Goal: Task Accomplishment & Management: Manage account settings

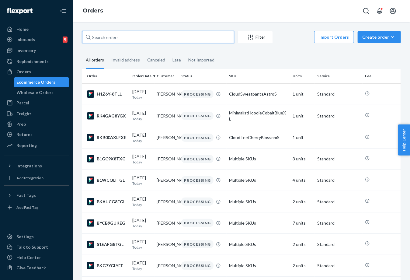
click at [142, 34] on input "text" at bounding box center [158, 37] width 152 height 12
paste input "254777132"
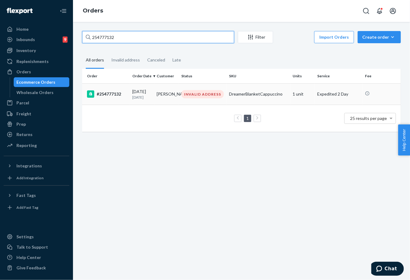
type input "254777132"
click at [143, 98] on p "[DATE]" at bounding box center [141, 97] width 19 height 5
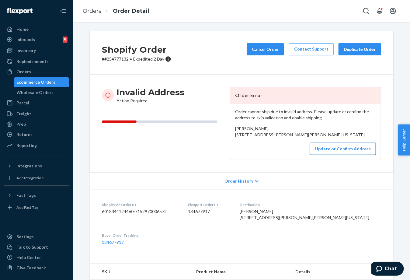
click at [356, 155] on button "Update or Confirm Address" at bounding box center [343, 149] width 66 height 12
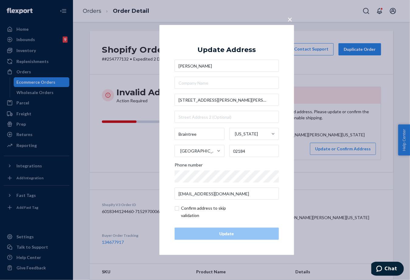
drag, startPoint x: 221, startPoint y: 100, endPoint x: 177, endPoint y: 100, distance: 43.5
click at [219, 102] on input "[STREET_ADDRESS][PERSON_NAME][PERSON_NAME]" at bounding box center [227, 100] width 104 height 12
drag, startPoint x: 220, startPoint y: 99, endPoint x: 171, endPoint y: 101, distance: 49.4
click at [171, 101] on div "× Update Address [PERSON_NAME] [STREET_ADDRESS][PERSON_NAME][PERSON_NAME][US_ST…" at bounding box center [227, 140] width 135 height 230
paste input "d colebrook CT"
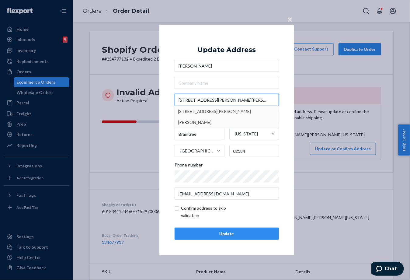
type input "[STREET_ADDRESS][PERSON_NAME][PERSON_NAME][PERSON_NAME]"
type input "Colebrook"
type input "06021"
type input "[STREET_ADDRESS][PERSON_NAME][PERSON_NAME]"
click at [238, 234] on div "Update" at bounding box center [227, 234] width 94 height 6
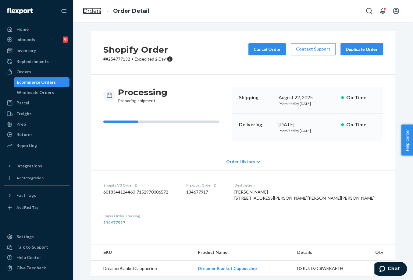
click at [101, 12] on ol "Orders Order Detail" at bounding box center [116, 11] width 76 height 18
drag, startPoint x: 97, startPoint y: 17, endPoint x: 95, endPoint y: 12, distance: 6.4
click at [97, 17] on ol "Orders Order Detail" at bounding box center [116, 11] width 76 height 18
click at [95, 12] on link "Orders" at bounding box center [92, 11] width 19 height 7
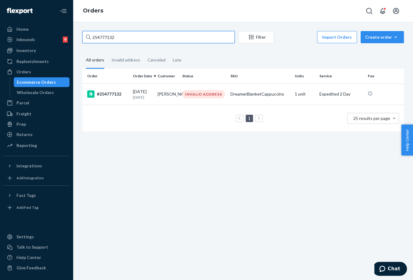
click at [109, 39] on input "254777132" at bounding box center [158, 37] width 152 height 12
paste input "3930139"
type input "253930139"
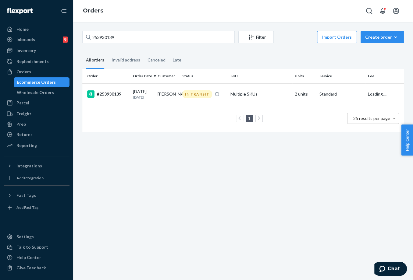
click at [172, 92] on td "[PERSON_NAME]" at bounding box center [167, 93] width 25 height 21
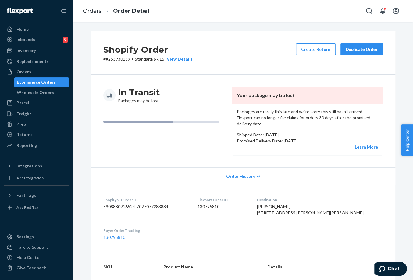
click at [359, 46] on div "Duplicate Order" at bounding box center [361, 49] width 32 height 6
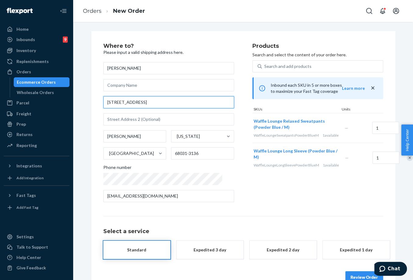
drag, startPoint x: 136, startPoint y: 104, endPoint x: 91, endPoint y: 102, distance: 45.4
click at [91, 102] on div "Where to? Please input a valid shipping address here. [PERSON_NAME] [STREET_ADD…" at bounding box center [243, 163] width 304 height 265
paste input "[PERSON_NAME], NE 68031"
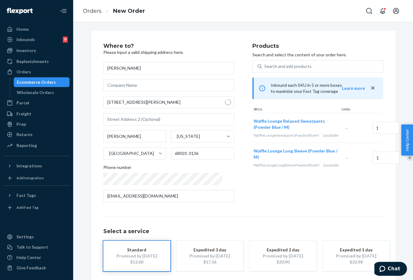
type input "[STREET_ADDRESS]"
type input "Litchfield"
type input "68852"
click at [113, 134] on input "Litchfield" at bounding box center [134, 136] width 63 height 12
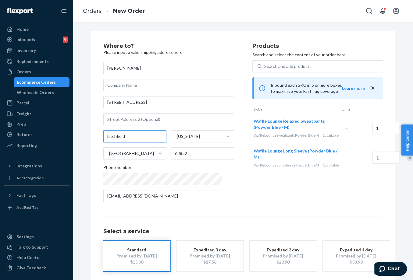
paste input "[PERSON_NAME]"
type input "[PERSON_NAME]"
click at [173, 154] on input "68852" at bounding box center [202, 153] width 63 height 12
paste input "031"
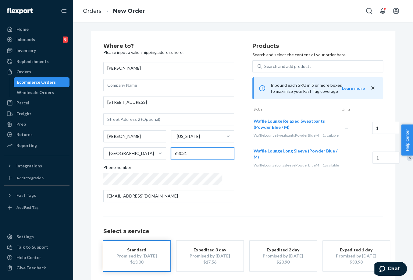
type input "68031"
drag, startPoint x: 300, startPoint y: 222, endPoint x: 303, endPoint y: 219, distance: 4.3
click at [300, 222] on div "Select a service Standard Promised by [DATE] $13.00 Expedited 3 day Promised by…" at bounding box center [243, 243] width 280 height 55
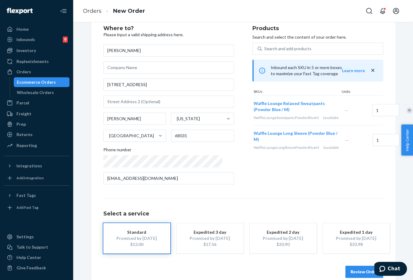
scroll to position [27, 0]
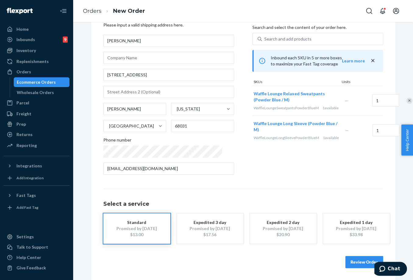
click at [364, 262] on button "Review Order" at bounding box center [364, 262] width 38 height 12
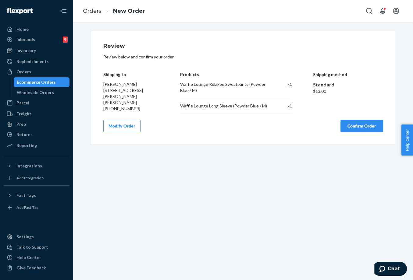
scroll to position [0, 0]
click at [358, 127] on button "Confirm Order" at bounding box center [361, 126] width 43 height 12
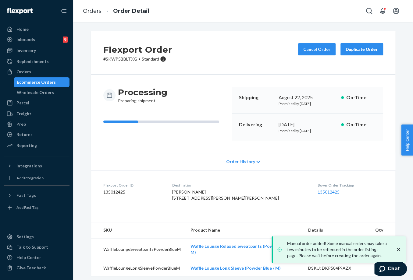
drag, startPoint x: 275, startPoint y: 126, endPoint x: 291, endPoint y: 110, distance: 22.2
click at [302, 121] on div "Delivering [DATE] Promised by [DATE] On-Time" at bounding box center [306, 127] width 151 height 27
copy div "[DATE]"
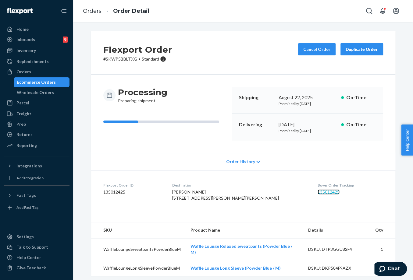
click at [317, 192] on link "135012425" at bounding box center [328, 191] width 22 height 5
click at [87, 13] on link "Orders" at bounding box center [92, 11] width 19 height 7
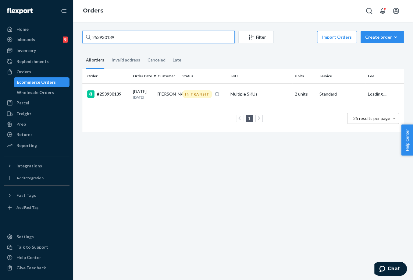
click at [114, 37] on input "253930139" at bounding box center [158, 37] width 152 height 12
paste input "4185698"
type input "254185698"
click at [140, 99] on p "[DATE]" at bounding box center [143, 97] width 20 height 5
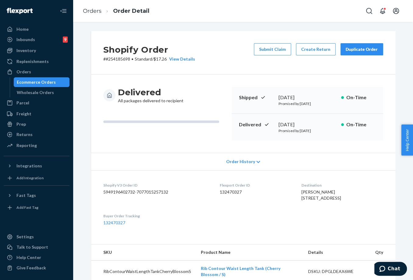
click at [301, 195] on div "[PERSON_NAME] [STREET_ADDRESS]" at bounding box center [341, 195] width 81 height 12
drag, startPoint x: 288, startPoint y: 193, endPoint x: 320, endPoint y: 192, distance: 32.0
click at [320, 192] on dl "Shopify V3 Order ID 5949196402732-7077015257132 Flexport Order ID 132470327 Des…" at bounding box center [243, 204] width 304 height 68
copy span "[PERSON_NAME]"
click at [27, 126] on div "Prep" at bounding box center [36, 124] width 65 height 9
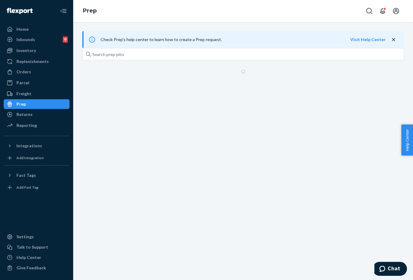
click at [30, 136] on hr at bounding box center [37, 136] width 66 height 0
click at [33, 121] on li "Reporting" at bounding box center [37, 126] width 66 height 10
click at [36, 118] on div "Returns" at bounding box center [36, 114] width 65 height 9
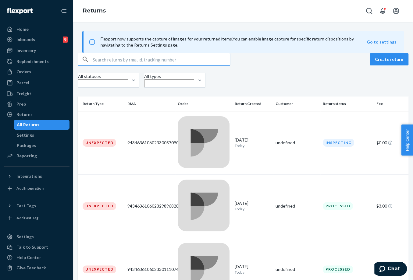
click at [141, 65] on input "text" at bounding box center [161, 59] width 137 height 12
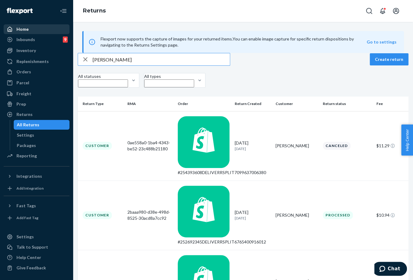
type input "[PERSON_NAME]"
click at [29, 31] on div "Home" at bounding box center [36, 29] width 65 height 9
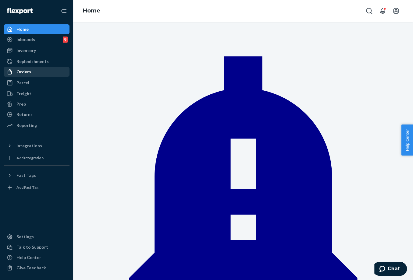
drag, startPoint x: 30, startPoint y: 72, endPoint x: 36, endPoint y: 69, distance: 6.7
click at [30, 72] on div "Orders" at bounding box center [36, 72] width 65 height 9
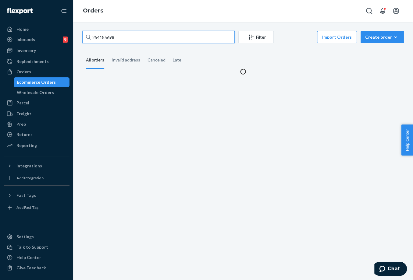
click at [121, 39] on input "254185698" at bounding box center [158, 37] width 152 height 12
paste input "254641581"
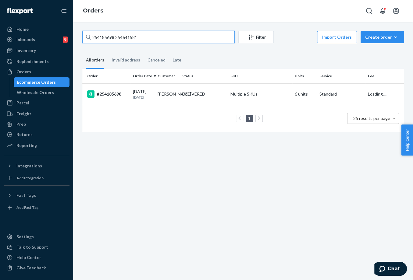
click at [121, 39] on input "254185698 254641581" at bounding box center [158, 37] width 152 height 12
paste input "text"
type input "254641581"
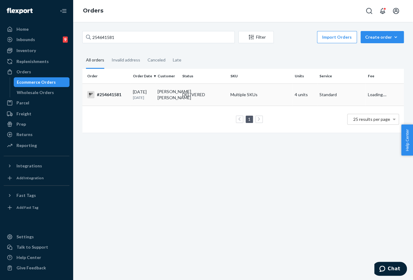
click at [168, 105] on td "[PERSON_NAME] [PERSON_NAME]" at bounding box center [167, 94] width 25 height 22
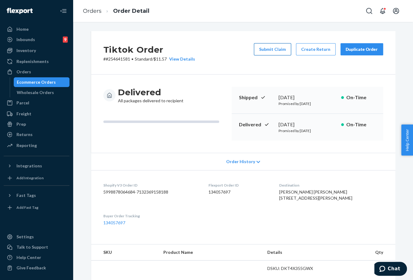
click at [270, 51] on button "Submit Claim" at bounding box center [272, 49] width 37 height 12
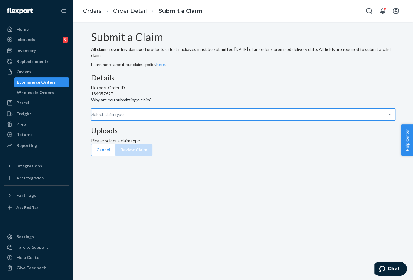
click at [92, 118] on div "Select claim type" at bounding box center [91, 114] width 1 height 7
click at [92, 118] on input "Why are you submitting a claim? Select claim type" at bounding box center [91, 114] width 1 height 6
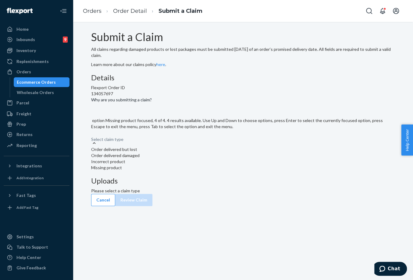
click at [187, 171] on div "Missing product" at bounding box center [243, 168] width 304 height 6
click at [92, 139] on input "Why are you submitting a claim? option Missing product focused, 4 of 4. 4 resul…" at bounding box center [91, 136] width 1 height 6
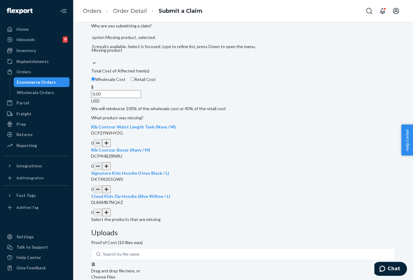
scroll to position [110, 0]
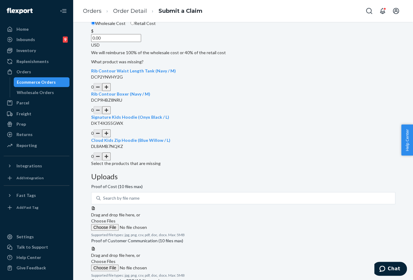
click at [111, 91] on button "button" at bounding box center [106, 87] width 9 height 8
click at [111, 114] on button "button" at bounding box center [106, 110] width 9 height 8
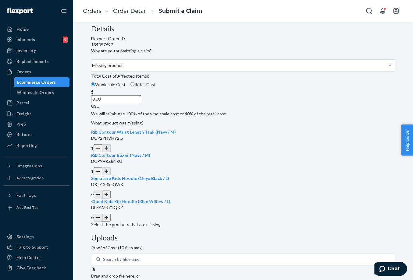
scroll to position [9, 0]
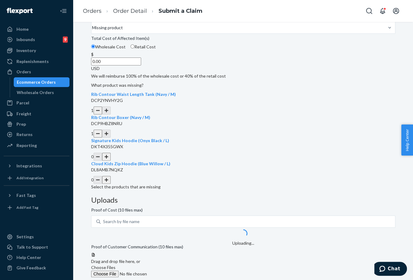
scroll to position [110, 0]
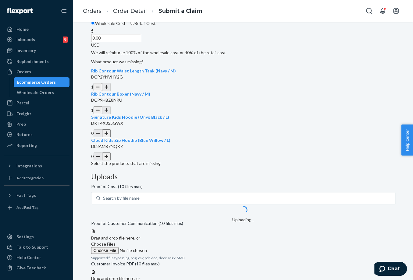
click at [115, 241] on span "Choose Files" at bounding box center [103, 243] width 24 height 5
click at [174, 247] on input "Choose Files" at bounding box center [132, 250] width 83 height 7
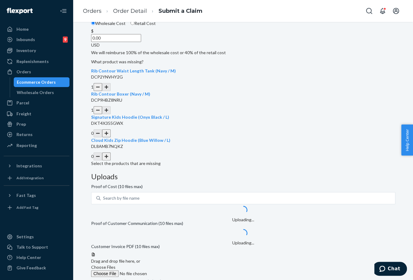
click at [115, 265] on span "Choose Files" at bounding box center [103, 267] width 24 height 5
click at [174, 270] on input "Choose Files" at bounding box center [132, 273] width 83 height 7
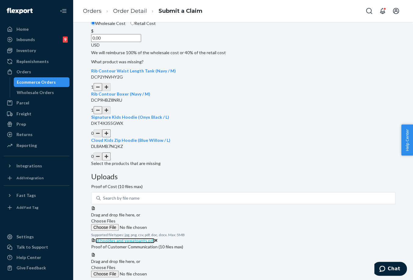
click at [154, 238] on span "all hooides and sweatpants.pdf" at bounding box center [124, 240] width 59 height 5
click at [141, 42] on input "0.00" at bounding box center [116, 38] width 50 height 8
type input "54.00"
click at [222, 167] on div "Details Flexport Order ID 134057697 Why are you submitting a claim? Missing pro…" at bounding box center [243, 64] width 304 height 203
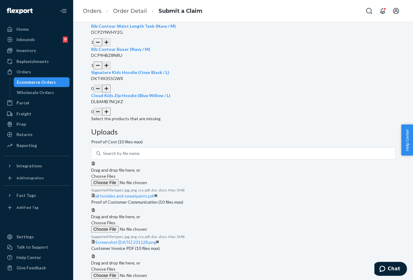
scroll to position [181, 0]
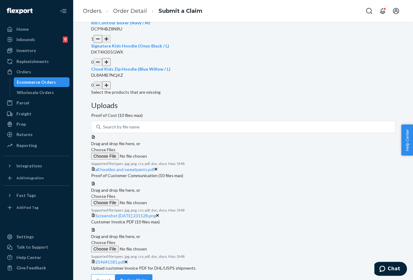
drag, startPoint x: 368, startPoint y: 269, endPoint x: 354, endPoint y: 233, distance: 38.1
click at [152, 274] on button "Review Claim" at bounding box center [133, 280] width 37 height 12
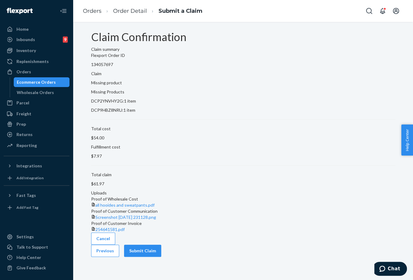
scroll to position [0, 0]
click at [161, 256] on button "Submit Claim" at bounding box center [142, 251] width 37 height 12
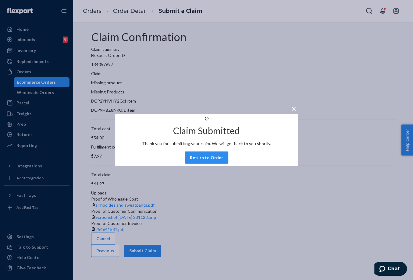
click at [86, 8] on div "× Claim Submitted Thank you for submitting your claim. We will get back to you …" at bounding box center [206, 140] width 413 height 280
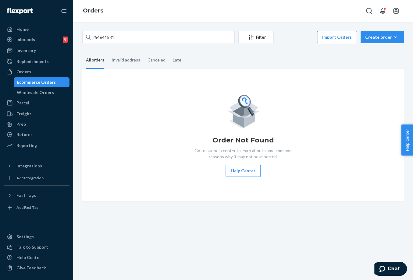
click at [208, 165] on div "Order Not Found Go to our help center to learn about some common reasons why it…" at bounding box center [242, 135] width 311 height 84
click at [112, 39] on input "254641581" at bounding box center [158, 37] width 152 height 12
click at [111, 39] on input "254641581" at bounding box center [158, 37] width 152 height 12
paste input "254495509"
click at [111, 37] on input "254641582544955091" at bounding box center [158, 37] width 152 height 12
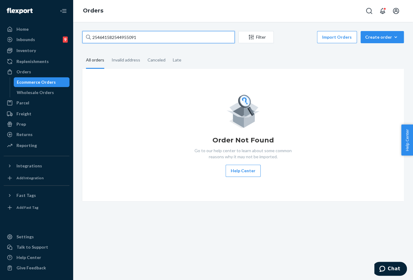
click at [111, 37] on input "254641582544955091" at bounding box center [158, 37] width 152 height 12
paste input "495509"
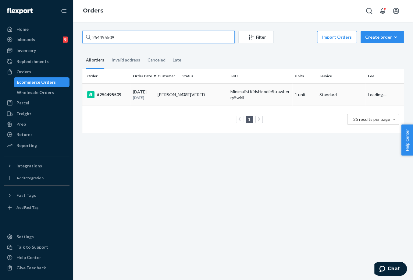
type input "254495509"
click at [122, 90] on td "#254495509" at bounding box center [106, 94] width 48 height 22
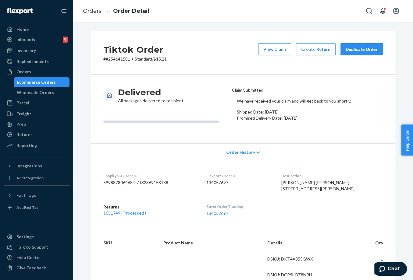
click at [345, 49] on div "Duplicate Order" at bounding box center [361, 49] width 32 height 6
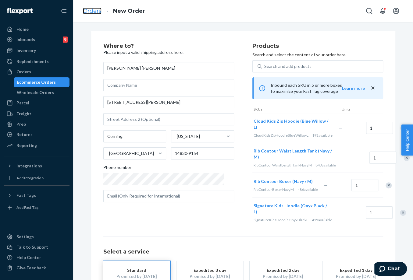
click at [86, 9] on link "Orders" at bounding box center [92, 11] width 19 height 7
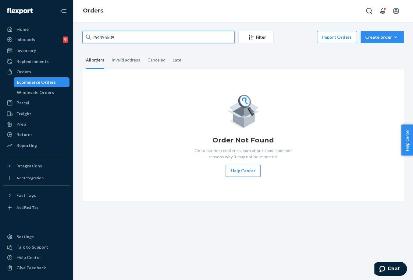
click at [100, 33] on input "254495509" at bounding box center [158, 37] width 152 height 12
drag, startPoint x: 48, startPoint y: 92, endPoint x: 47, endPoint y: 82, distance: 10.1
click at [48, 92] on div "Wholesale Orders" at bounding box center [35, 93] width 37 height 6
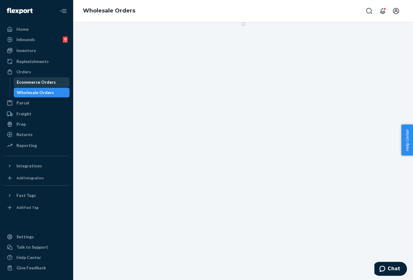
click at [46, 78] on div "Ecommerce Orders" at bounding box center [41, 82] width 55 height 9
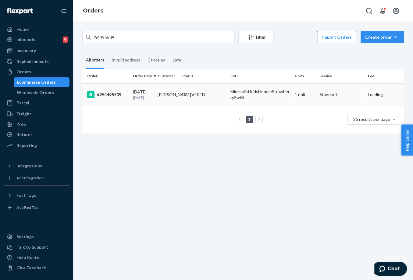
click at [152, 94] on td "[DATE] [DATE]" at bounding box center [142, 94] width 25 height 22
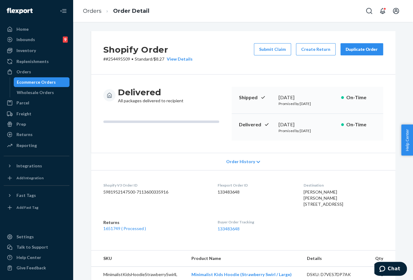
click at [364, 52] on div "Duplicate Order" at bounding box center [361, 49] width 32 height 6
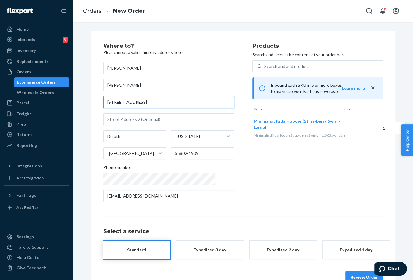
drag, startPoint x: 135, startPoint y: 99, endPoint x: 90, endPoint y: 99, distance: 45.4
click at [91, 99] on div "Where to? Please input a valid shipping address here. [PERSON_NAME] [PERSON_NAM…" at bounding box center [243, 163] width 304 height 265
paste input "[STREET_ADDRESS][PERSON_NAME]"
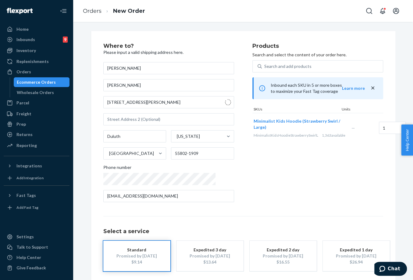
type input "[STREET_ADDRESS]"
type input "[PERSON_NAME]"
type input "55779"
click at [280, 199] on div "Products Search and select the content of your order here. Search and add produ…" at bounding box center [317, 125] width 131 height 164
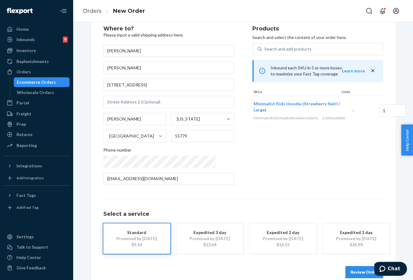
scroll to position [27, 0]
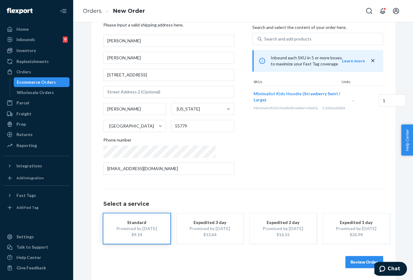
click at [352, 266] on button "Review Order" at bounding box center [364, 262] width 38 height 12
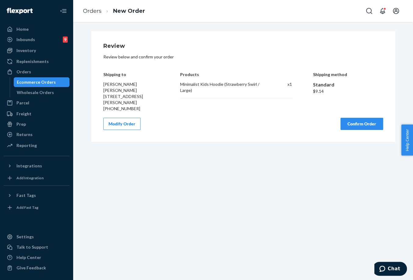
drag, startPoint x: 358, startPoint y: 126, endPoint x: 321, endPoint y: 121, distance: 37.4
click at [358, 126] on button "Confirm Order" at bounding box center [361, 124] width 43 height 12
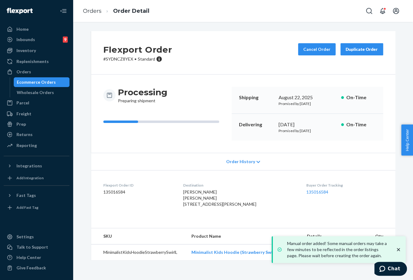
click at [302, 125] on div "Delivering [DATE] Promised by [DATE] On-Time" at bounding box center [306, 127] width 151 height 27
copy div "[DATE]"
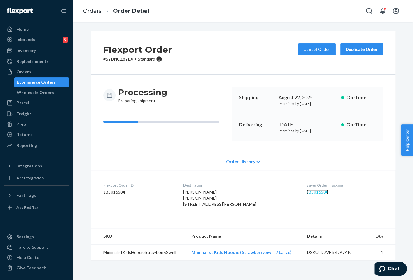
click at [306, 189] on link "135016584" at bounding box center [317, 191] width 22 height 5
click at [85, 8] on link "Orders" at bounding box center [92, 11] width 19 height 7
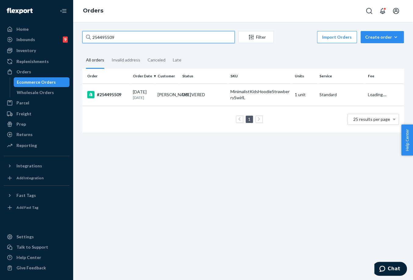
click at [107, 37] on input "254495509" at bounding box center [158, 37] width 152 height 12
paste input "041265"
type input "254041265"
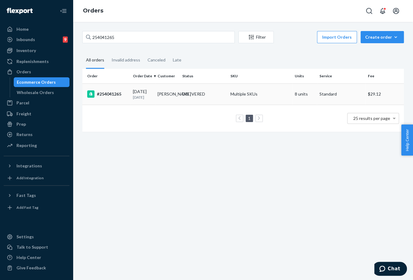
click at [139, 100] on p "[DATE]" at bounding box center [143, 97] width 20 height 5
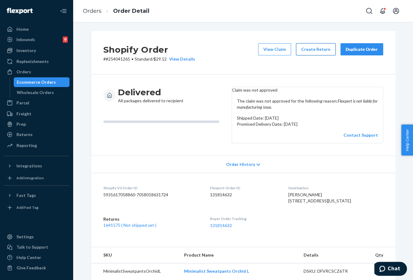
click at [311, 51] on button "Create Return" at bounding box center [316, 49] width 40 height 12
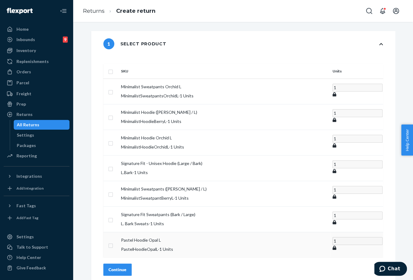
click at [113, 242] on input "checkbox" at bounding box center [110, 245] width 5 height 6
click at [113, 241] on input "checkbox" at bounding box center [110, 244] width 5 height 6
checkbox input "false"
click at [38, 71] on div "Orders" at bounding box center [36, 72] width 65 height 9
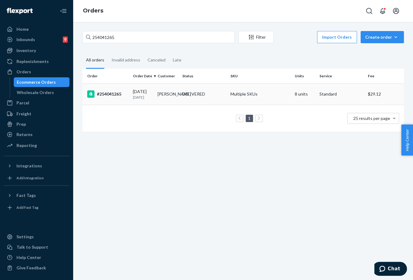
click at [201, 97] on div "DELIVERED" at bounding box center [193, 94] width 23 height 6
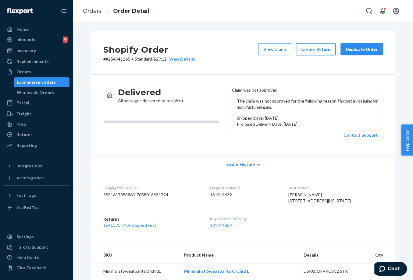
click at [314, 51] on button "Create Return" at bounding box center [316, 49] width 40 height 12
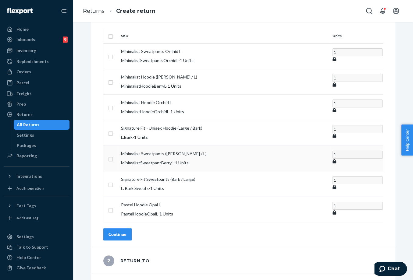
scroll to position [60, 0]
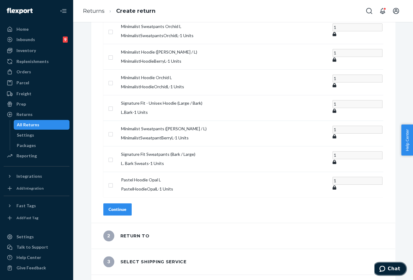
click at [394, 273] on button "Chat" at bounding box center [389, 269] width 34 height 14
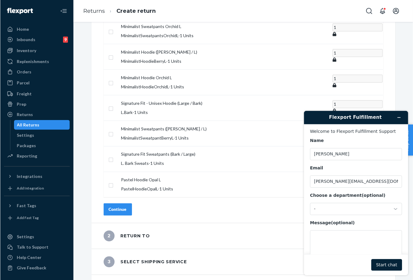
scroll to position [0, 0]
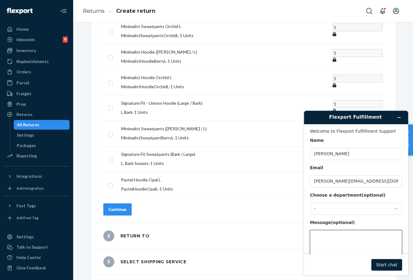
click at [332, 239] on textarea "Message (optional)" at bounding box center [356, 247] width 92 height 34
paste textarea "253450252"
type textarea "hi can i request a POD for order # 253450252 thank you"
click at [388, 267] on button "Start chat" at bounding box center [386, 265] width 31 height 12
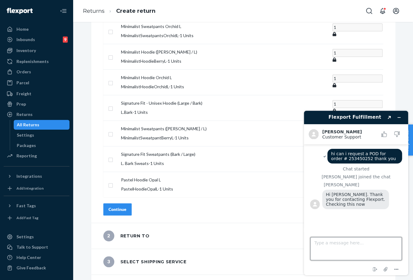
click at [344, 248] on textarea "Type a message here..." at bounding box center [355, 248] width 91 height 23
type textarea "thank you"
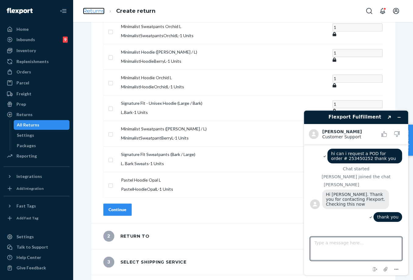
click at [90, 12] on link "Returns" at bounding box center [94, 11] width 22 height 7
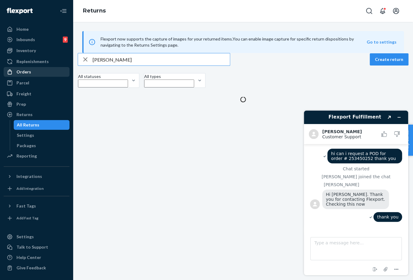
click at [33, 74] on div "Orders" at bounding box center [36, 72] width 65 height 9
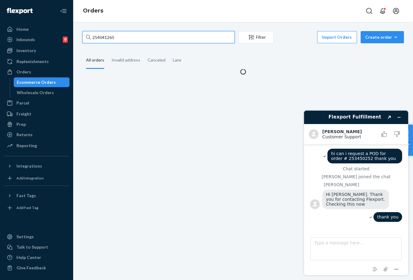
click at [106, 32] on input "254041265" at bounding box center [158, 37] width 152 height 12
paste input "659688"
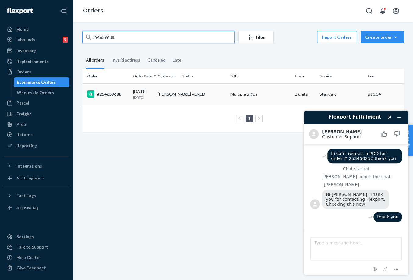
type input "254659688"
click at [146, 91] on div "[DATE] [DATE]" at bounding box center [143, 94] width 20 height 11
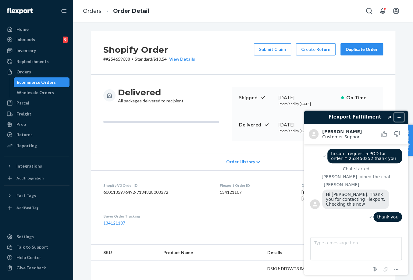
click at [396, 116] on button "Minimize widget" at bounding box center [399, 117] width 10 height 9
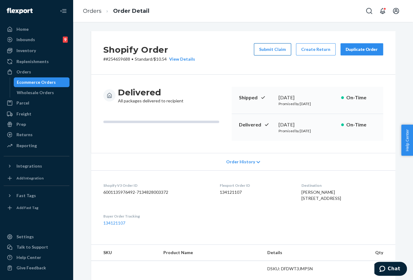
click at [259, 51] on button "Submit Claim" at bounding box center [272, 49] width 37 height 12
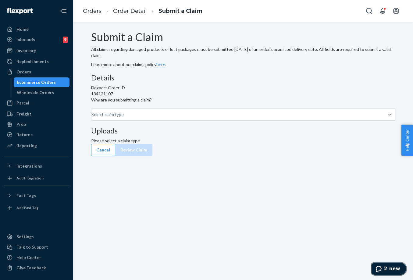
click at [391, 270] on span "2 new" at bounding box center [392, 268] width 16 height 5
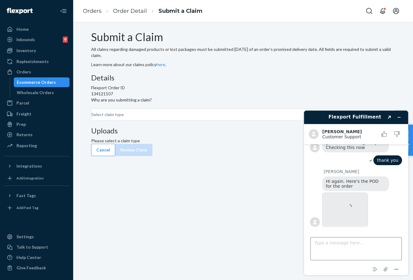
click at [334, 250] on textarea "Type a message here..." at bounding box center [355, 248] width 91 height 23
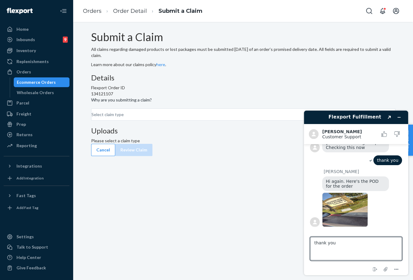
type textarea "thank you"
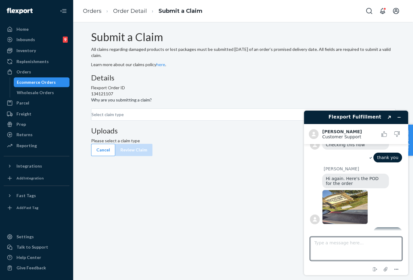
scroll to position [72, 0]
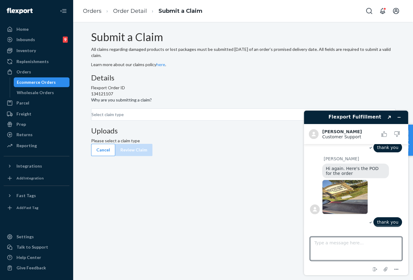
click at [341, 191] on img at bounding box center [345, 197] width 46 height 34
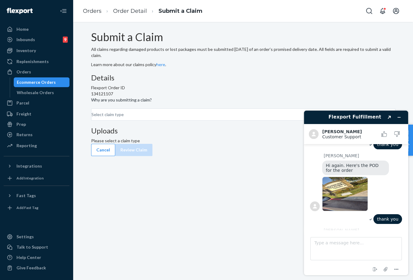
scroll to position [99, 0]
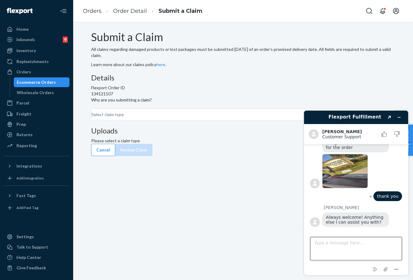
click at [332, 248] on textarea "Type a message here..." at bounding box center [355, 248] width 91 height 23
type textarea "all good for now thank you again"
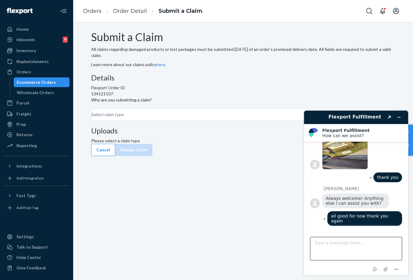
scroll to position [188, 0]
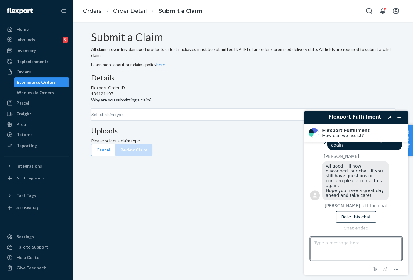
click at [232, 156] on div "Cancel Review Claim" at bounding box center [243, 150] width 304 height 12
click at [92, 118] on div "Select claim type" at bounding box center [91, 114] width 1 height 7
click at [92, 118] on input "Why are you submitting a claim? Select claim type" at bounding box center [91, 114] width 1 height 6
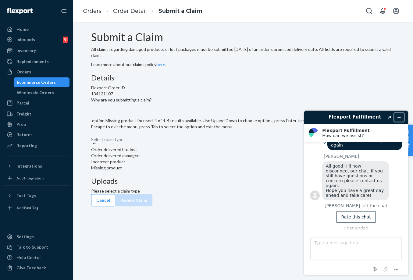
click at [397, 117] on icon "Minimize widget" at bounding box center [398, 117] width 4 height 4
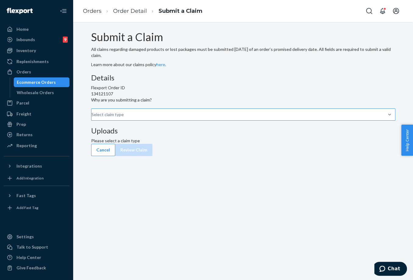
click at [92, 118] on div "Select claim type" at bounding box center [91, 114] width 1 height 7
click at [92, 118] on input "Why are you submitting a claim? Select claim type" at bounding box center [91, 114] width 1 height 6
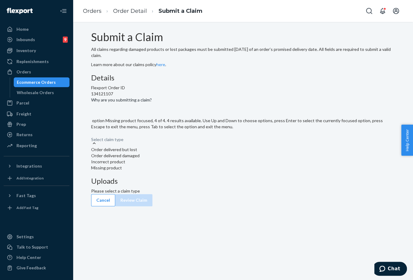
click at [182, 165] on div "Incorrect product" at bounding box center [243, 162] width 304 height 6
click at [92, 139] on input "Why are you submitting a claim? option Missing product focused, 4 of 4. 4 resul…" at bounding box center [91, 136] width 1 height 6
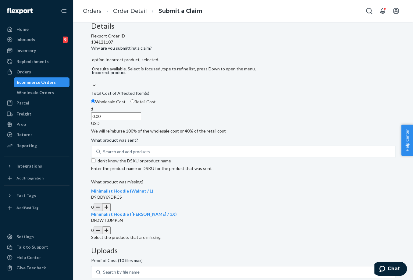
scroll to position [68, 0]
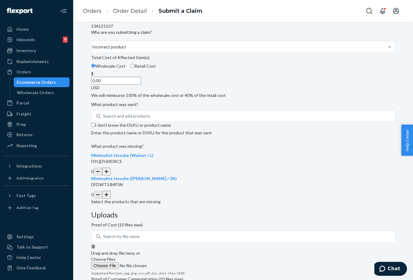
click at [111, 175] on button "button" at bounding box center [106, 171] width 9 height 8
click at [111, 199] on button "button" at bounding box center [106, 195] width 9 height 8
click at [95, 127] on input "I don't know the DSKU or product name" at bounding box center [93, 125] width 4 height 4
checkbox input "true"
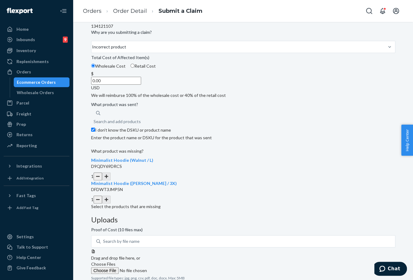
click at [141, 85] on input "0.00" at bounding box center [116, 81] width 50 height 8
type input "94.00"
click at [115, 261] on span "Choose Files" at bounding box center [103, 263] width 24 height 5
click at [174, 267] on input "Choose Files" at bounding box center [132, 270] width 83 height 7
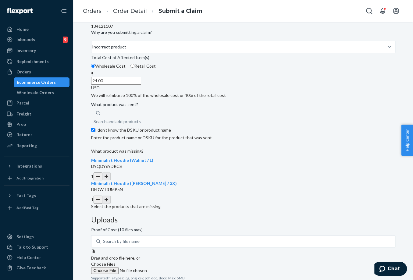
click at [300, 249] on div at bounding box center [243, 249] width 304 height 0
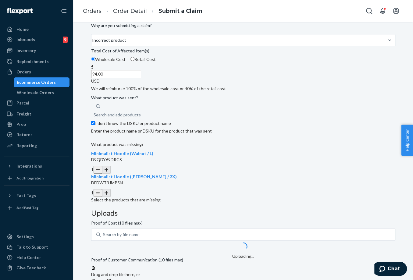
scroll to position [76, 0]
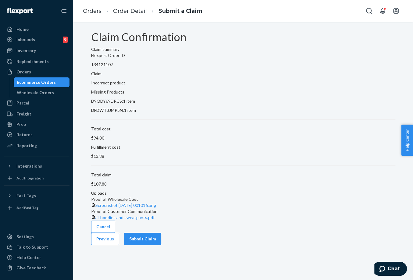
scroll to position [0, 0]
click at [161, 245] on button "Submit Claim" at bounding box center [142, 239] width 37 height 12
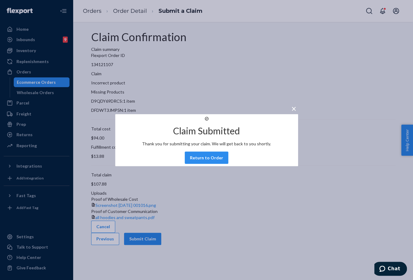
drag, startPoint x: 205, startPoint y: 169, endPoint x: 205, endPoint y: 166, distance: 3.1
click at [205, 164] on button "Return to Order" at bounding box center [207, 157] width 44 height 12
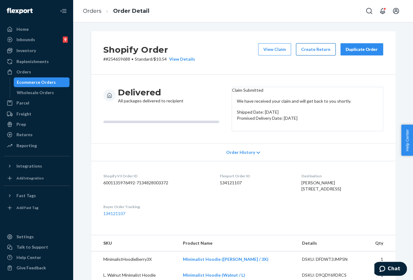
click at [320, 53] on button "Create Return" at bounding box center [316, 49] width 40 height 12
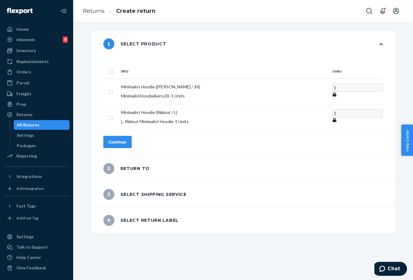
click at [133, 79] on td "Minimalist Hoodie ([PERSON_NAME] / 3X) MinimalistHoodieBerry3X - 1 Units" at bounding box center [223, 92] width 211 height 26
click at [118, 67] on th at bounding box center [110, 71] width 15 height 15
click at [113, 68] on input "checkbox" at bounding box center [110, 71] width 5 height 6
checkbox input "true"
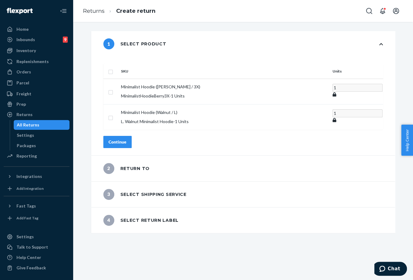
checkbox input "true"
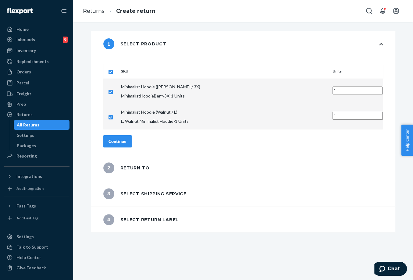
click at [132, 135] on button "Continue" at bounding box center [117, 141] width 28 height 12
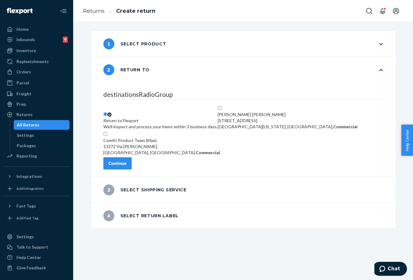
click at [132, 161] on button "Continue" at bounding box center [117, 163] width 28 height 12
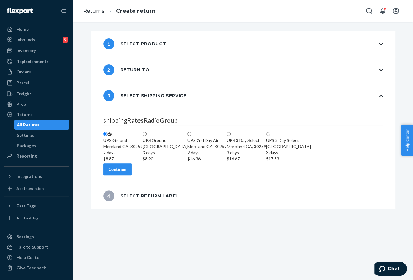
click at [126, 172] on div "Continue" at bounding box center [117, 169] width 18 height 6
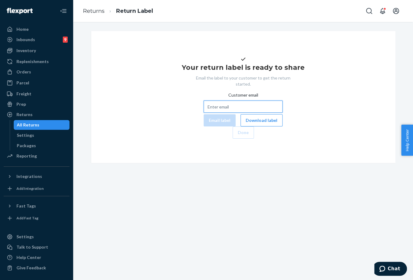
click at [217, 113] on input "Customer email" at bounding box center [242, 106] width 79 height 12
paste input "[EMAIL_ADDRESS][DOMAIN_NAME]"
type input "[EMAIL_ADDRESS][DOMAIN_NAME]"
click at [203, 126] on button "Email label" at bounding box center [219, 120] width 32 height 12
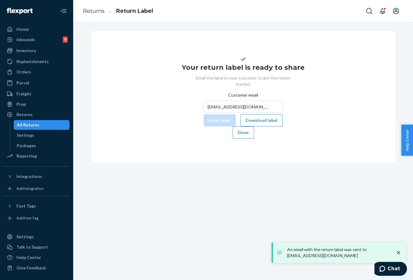
click at [254, 139] on button "Done" at bounding box center [242, 132] width 21 height 12
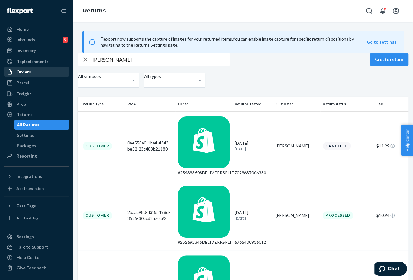
drag, startPoint x: 32, startPoint y: 70, endPoint x: 43, endPoint y: 68, distance: 11.5
click at [32, 70] on div "Orders" at bounding box center [36, 72] width 65 height 9
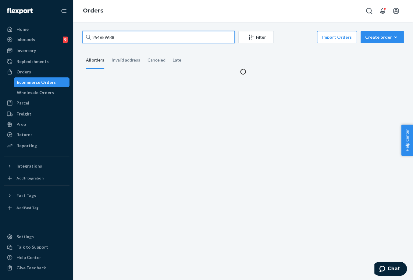
click at [119, 33] on input "254659688" at bounding box center [158, 37] width 152 height 12
paste input "254349133"
click at [117, 36] on input "254659688 254349133" at bounding box center [158, 37] width 152 height 12
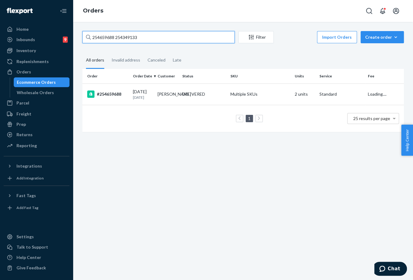
click at [117, 36] on input "254659688 254349133" at bounding box center [158, 37] width 152 height 12
paste input "text"
type input "254349133"
click at [162, 102] on td "[PERSON_NAME]" at bounding box center [167, 93] width 25 height 21
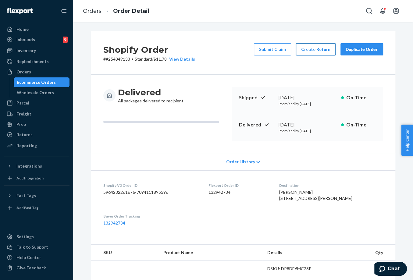
click at [309, 50] on button "Create Return" at bounding box center [316, 49] width 40 height 12
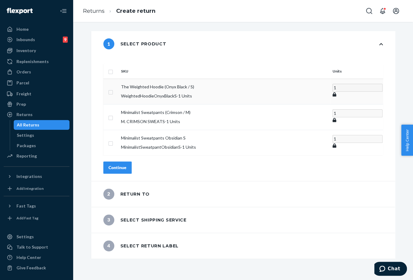
click at [118, 83] on td at bounding box center [110, 92] width 15 height 26
click at [113, 88] on input "checkbox" at bounding box center [110, 91] width 5 height 6
checkbox input "true"
click at [126, 164] on div "Continue" at bounding box center [117, 167] width 18 height 6
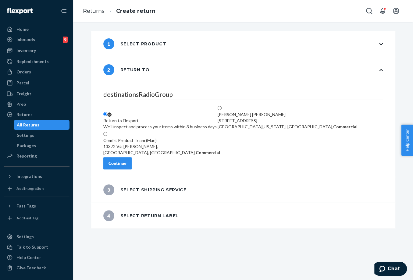
click at [118, 169] on button "Continue" at bounding box center [117, 163] width 28 height 12
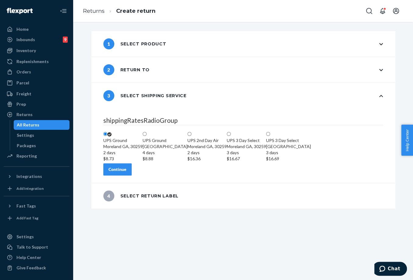
click at [126, 172] on div "Continue" at bounding box center [117, 169] width 18 height 6
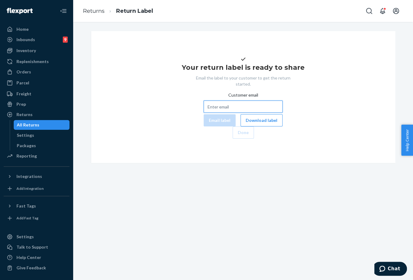
click at [230, 113] on input "Customer email" at bounding box center [242, 106] width 79 height 12
paste input "[EMAIL_ADDRESS][DOMAIN_NAME]"
type input "[EMAIL_ADDRESS][DOMAIN_NAME]"
click at [203, 126] on button "Email label" at bounding box center [219, 120] width 32 height 12
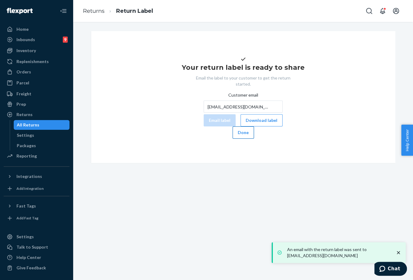
click at [254, 139] on button "Done" at bounding box center [242, 132] width 21 height 12
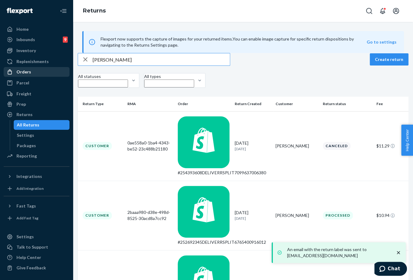
click at [28, 73] on div "Orders" at bounding box center [23, 72] width 15 height 6
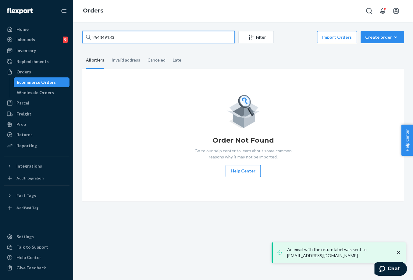
click at [101, 40] on input "254349133" at bounding box center [158, 37] width 152 height 12
paste input "448560"
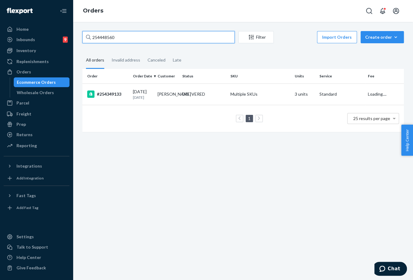
type input "254448560"
click at [153, 94] on td "[DATE] [DATE]" at bounding box center [142, 93] width 25 height 21
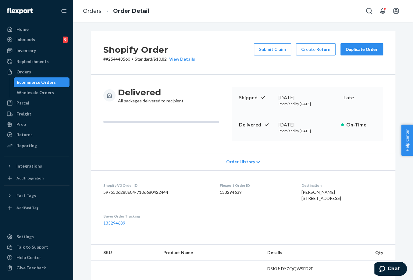
drag, startPoint x: 274, startPoint y: 47, endPoint x: 261, endPoint y: 63, distance: 20.3
click at [274, 48] on button "Submit Claim" at bounding box center [272, 49] width 37 height 12
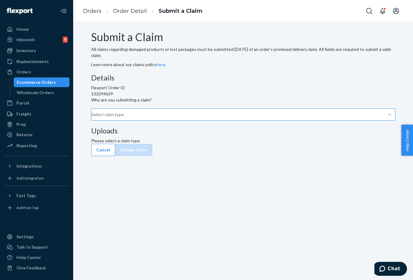
drag, startPoint x: 206, startPoint y: 153, endPoint x: 205, endPoint y: 160, distance: 6.3
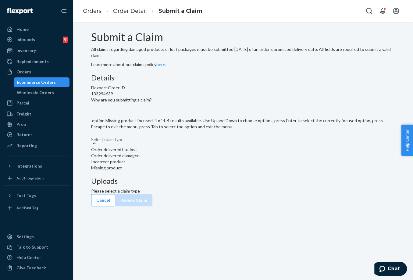
click at [186, 171] on div "Missing product" at bounding box center [243, 168] width 304 height 6
click at [92, 139] on input "Why are you submitting a claim? option Missing product focused, 4 of 4. 4 resul…" at bounding box center [91, 136] width 1 height 6
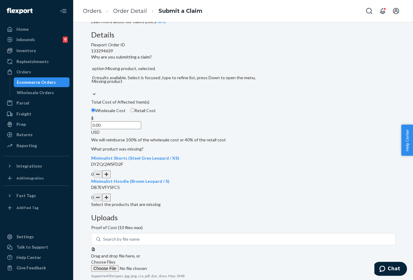
scroll to position [101, 0]
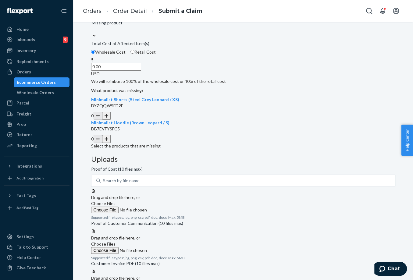
click at [111, 143] on button "button" at bounding box center [106, 139] width 9 height 8
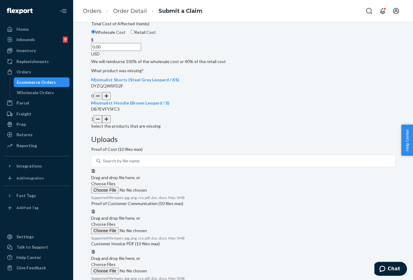
click at [141, 51] on input "0.00" at bounding box center [116, 47] width 50 height 8
type input "52.00"
click at [196, 129] on div "Details Flexport Order ID 133294639 Why are you submitting a claim? Missing pro…" at bounding box center [243, 50] width 304 height 157
click at [115, 181] on span "Choose Files" at bounding box center [103, 183] width 24 height 5
click at [174, 187] on input "Choose Files" at bounding box center [132, 190] width 83 height 7
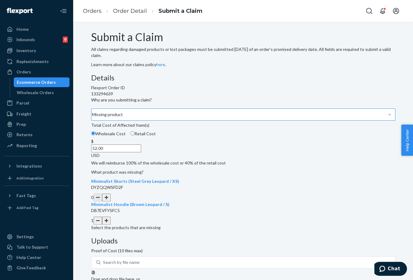
scroll to position [34, 0]
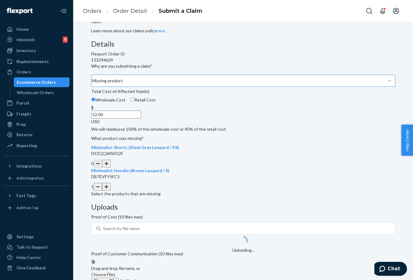
click at [115, 272] on span "Choose Files" at bounding box center [103, 274] width 24 height 5
click at [174, 277] on input "Choose Files" at bounding box center [132, 280] width 83 height 7
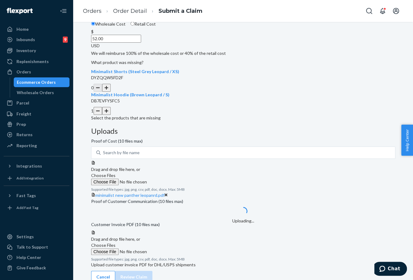
scroll to position [134, 0]
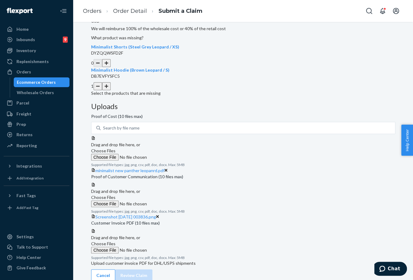
click at [115, 241] on span "Choose Files" at bounding box center [103, 243] width 24 height 5
click at [174, 247] on input "Choose Files" at bounding box center [132, 250] width 83 height 7
click at [174, 241] on label "Choose Files" at bounding box center [132, 247] width 83 height 13
click at [174, 247] on input "Choose Files" at bounding box center [132, 250] width 83 height 7
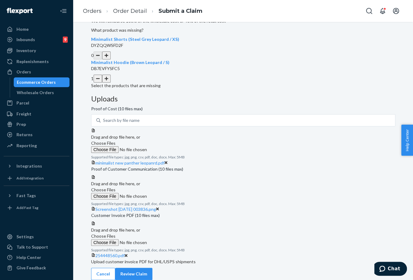
scroll to position [182, 0]
click at [152, 268] on button "Review Claim" at bounding box center [133, 274] width 37 height 12
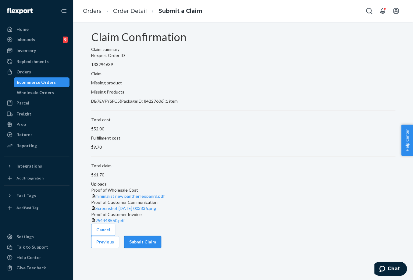
click at [161, 248] on button "Submit Claim" at bounding box center [142, 242] width 37 height 12
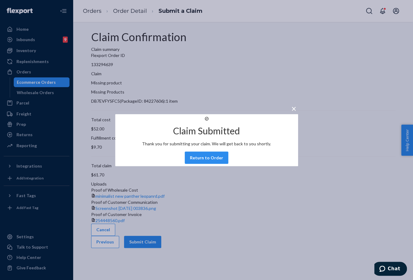
click at [204, 159] on button "Return to Order" at bounding box center [207, 157] width 44 height 12
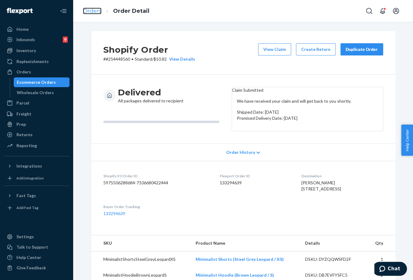
click at [93, 12] on link "Orders" at bounding box center [92, 11] width 19 height 7
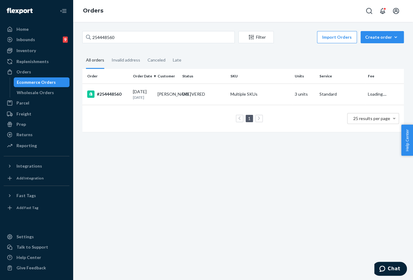
click at [104, 44] on div "254448560 Filter Import Orders Create order Ecommerce order Removal order" at bounding box center [242, 38] width 321 height 14
click at [103, 38] on input "254448560" at bounding box center [158, 37] width 152 height 12
paste input "735097"
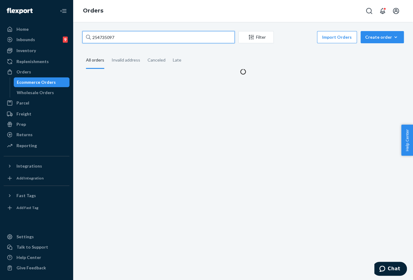
type input "254735097"
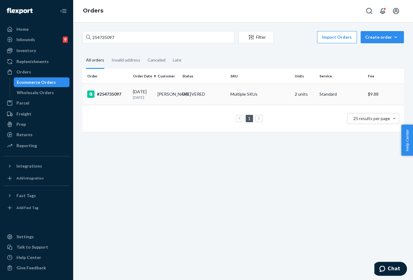
click at [151, 89] on div "[DATE] [DATE]" at bounding box center [143, 94] width 20 height 11
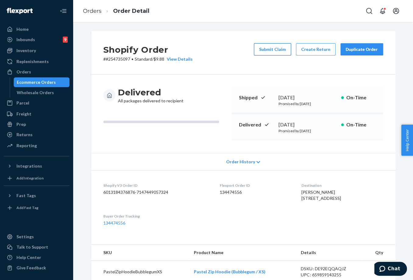
click at [276, 50] on button "Submit Claim" at bounding box center [272, 49] width 37 height 12
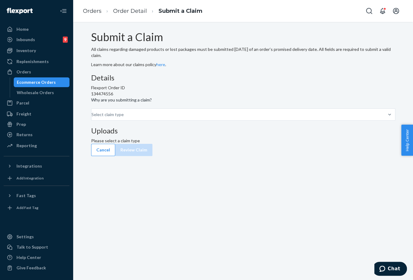
drag, startPoint x: 193, startPoint y: 152, endPoint x: 195, endPoint y: 160, distance: 8.8
click at [92, 118] on div "Select claim type" at bounding box center [91, 114] width 1 height 7
click at [92, 118] on input "Why are you submitting a claim? Select claim type" at bounding box center [91, 114] width 1 height 6
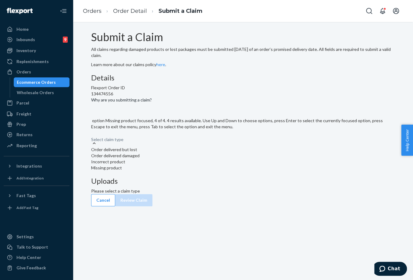
click at [180, 171] on div "Missing product" at bounding box center [243, 168] width 304 height 6
click at [92, 139] on input "Why are you submitting a claim? option Missing product focused, 4 of 4. 4 resul…" at bounding box center [91, 136] width 1 height 6
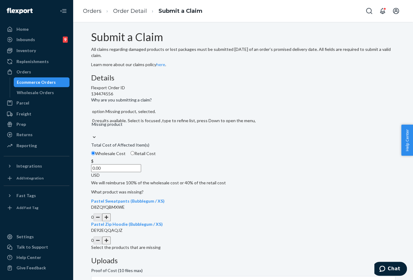
click at [176, 134] on div "Missing product" at bounding box center [243, 130] width 304 height 7
click at [92, 133] on input "Why are you submitting a claim? option Missing product, selected. 0 results ava…" at bounding box center [91, 130] width 1 height 6
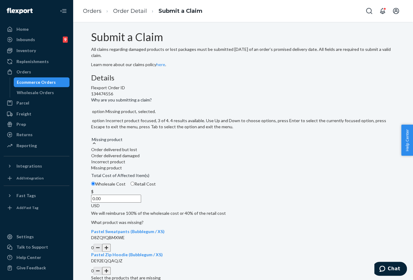
click at [176, 165] on div "Incorrect product" at bounding box center [243, 162] width 304 height 6
click at [92, 139] on input "Why are you submitting a claim? option Missing product, selected. option Incorr…" at bounding box center [91, 136] width 1 height 6
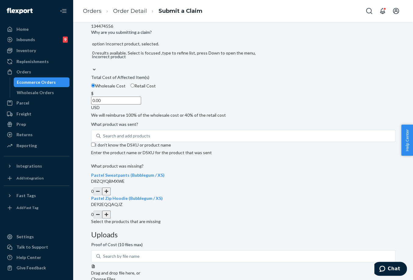
scroll to position [76, 0]
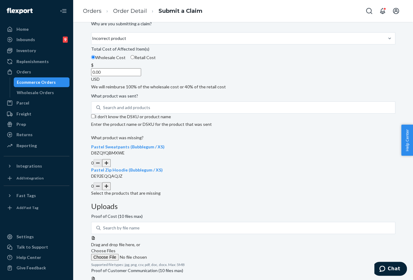
click at [111, 167] on button "button" at bounding box center [106, 163] width 9 height 8
click at [141, 76] on input "0.00" at bounding box center [116, 72] width 50 height 8
type input "32.00"
click at [235, 135] on div "Details Flexport Order ID 134474556 Why are you submitting a claim? Incorrect p…" at bounding box center [243, 153] width 304 height 310
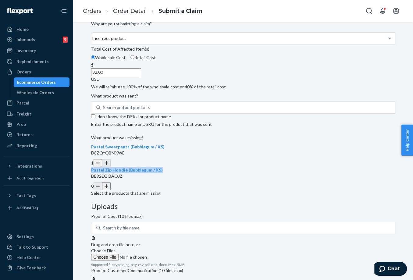
drag, startPoint x: 117, startPoint y: 225, endPoint x: 146, endPoint y: 229, distance: 29.2
click at [146, 179] on div "Pastel Zip Hoodie (Bubblegum / XS) DE92EQQAQJZ" at bounding box center [243, 173] width 304 height 12
copy span "Pastel Zip Hoodie (Bubblegum / XS)"
click at [138, 101] on span "What product was sent?" at bounding box center [114, 97] width 47 height 9
click at [104, 111] on input "Search and add products" at bounding box center [103, 107] width 1 height 6
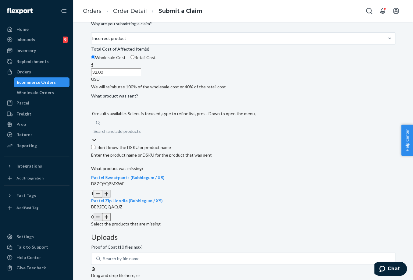
click at [141, 134] on div "Search and add products" at bounding box center [116, 131] width 47 height 6
click at [94, 134] on input "0 results available. Select is focused ,type to refine list, press Down to open…" at bounding box center [93, 131] width 1 height 6
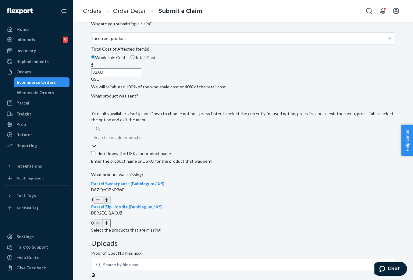
paste input "Pastel Zip Hoodie (Bubblegum / XS)"
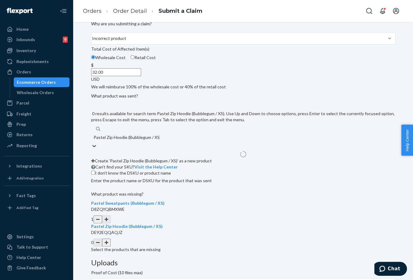
click at [138, 140] on input "Pastel Zip Hoodie (Bubblegum / XS)" at bounding box center [126, 137] width 66 height 6
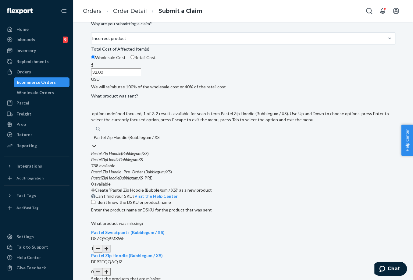
type input "Pastel Hoodie (Bubblegum / XS)"
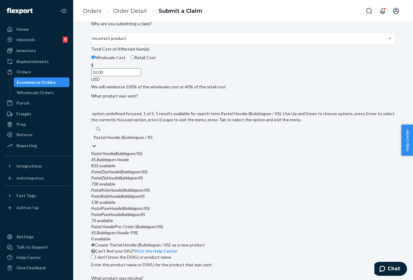
click at [170, 163] on div "XS . Bubblegum Hoodie" at bounding box center [243, 160] width 304 height 6
click at [153, 140] on input "Pastel Hoodie (Bubblegum / XS)" at bounding box center [122, 137] width 59 height 6
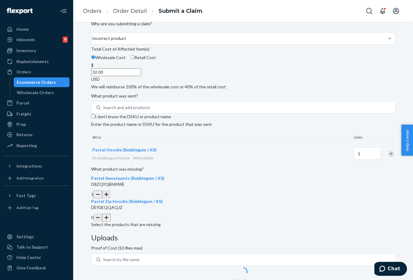
drag, startPoint x: 358, startPoint y: 133, endPoint x: 352, endPoint y: 127, distance: 8.4
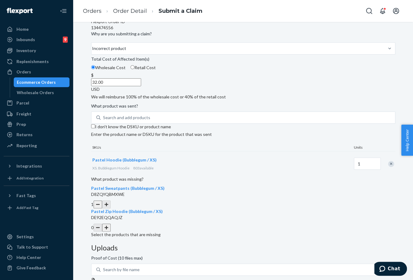
scroll to position [118, 0]
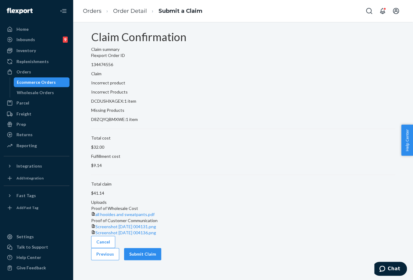
scroll to position [0, 0]
click at [161, 260] on button "Submit Claim" at bounding box center [142, 254] width 37 height 12
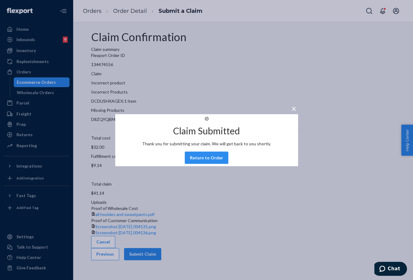
drag, startPoint x: 202, startPoint y: 160, endPoint x: 186, endPoint y: 149, distance: 18.9
click at [203, 160] on button "Return to Order" at bounding box center [207, 157] width 44 height 12
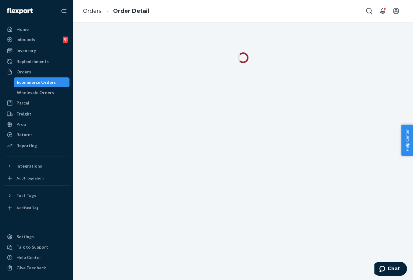
click at [208, 192] on div at bounding box center [243, 151] width 340 height 258
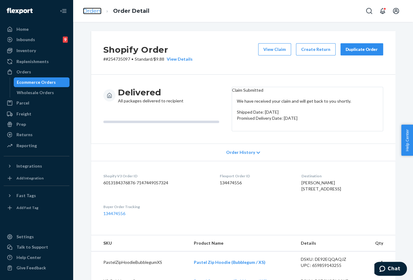
click at [95, 9] on link "Orders" at bounding box center [92, 11] width 19 height 7
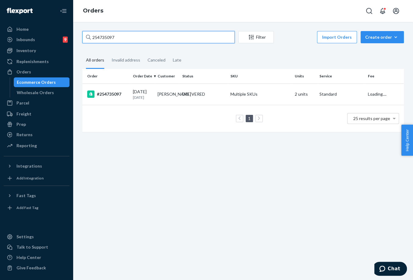
click at [110, 38] on input "254735097" at bounding box center [158, 37] width 152 height 12
paste input "534552"
type input "254534552"
click at [126, 95] on div "#254534552" at bounding box center [107, 93] width 41 height 7
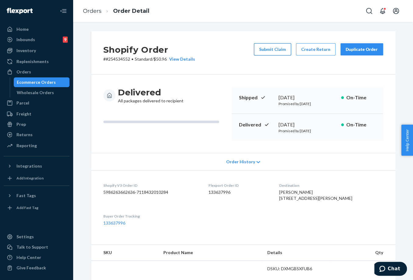
click at [278, 46] on button "Submit Claim" at bounding box center [272, 49] width 37 height 12
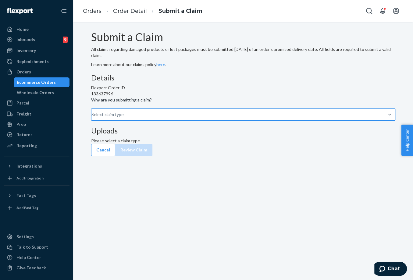
click at [92, 118] on div "Select claim type" at bounding box center [91, 114] width 1 height 7
click at [92, 118] on input "Why are you submitting a claim? Select claim type" at bounding box center [91, 114] width 1 height 6
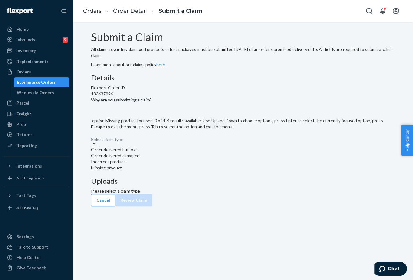
click at [171, 171] on div "Missing product" at bounding box center [243, 168] width 304 height 6
click at [92, 139] on input "Why are you submitting a claim? option Missing product focused, 0 of 4. 4 resul…" at bounding box center [91, 136] width 1 height 6
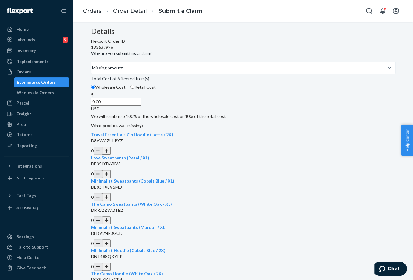
scroll to position [88, 0]
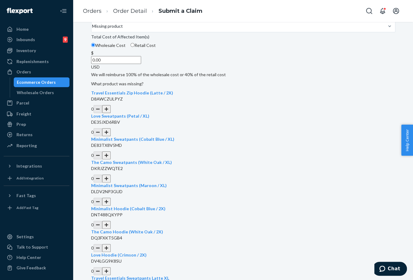
click at [111, 182] on button "button" at bounding box center [106, 178] width 9 height 8
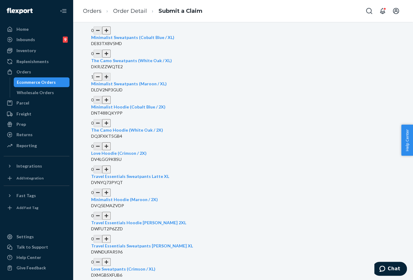
scroll to position [258, 0]
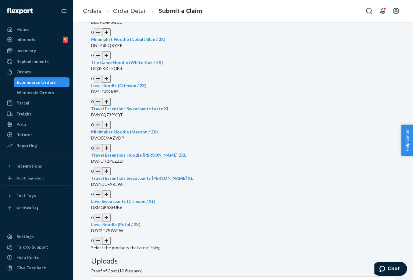
click at [111, 83] on button "button" at bounding box center [106, 79] width 9 height 8
click at [111, 237] on button "button" at bounding box center [106, 241] width 9 height 8
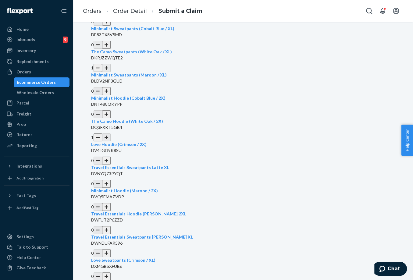
scroll to position [122, 0]
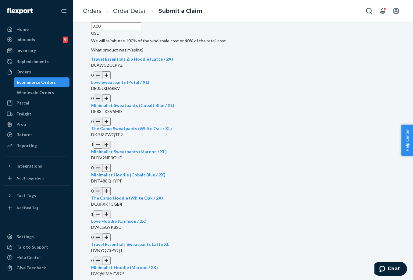
click at [111, 102] on button "button" at bounding box center [106, 98] width 9 height 8
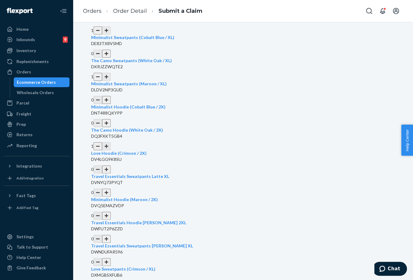
scroll to position [224, 0]
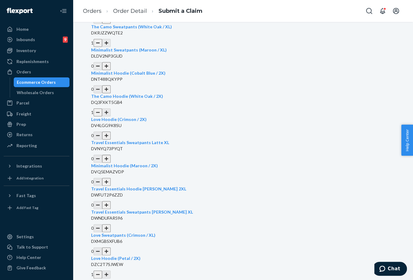
click at [111, 231] on button "button" at bounding box center [106, 228] width 9 height 8
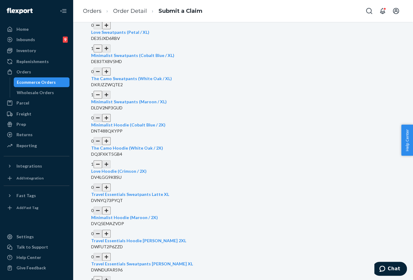
scroll to position [122, 0]
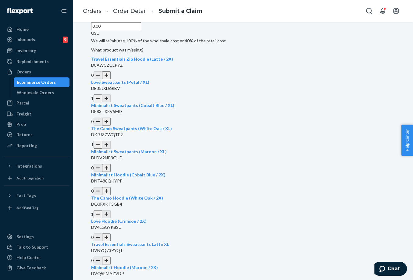
click at [111, 172] on button "button" at bounding box center [106, 168] width 9 height 8
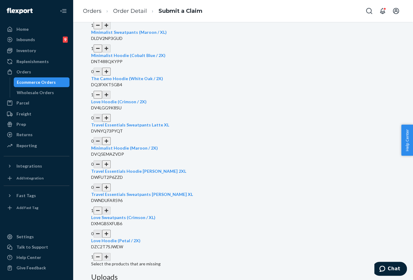
scroll to position [258, 0]
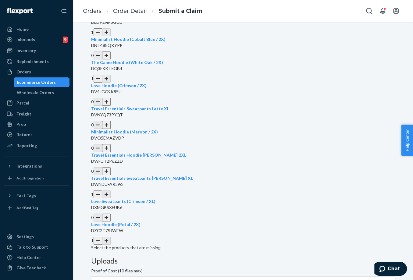
click at [111, 152] on button "button" at bounding box center [106, 148] width 9 height 8
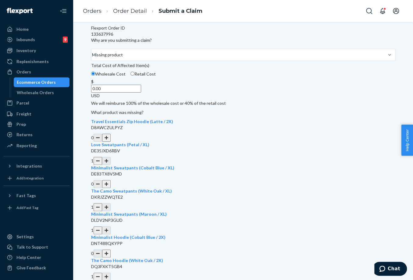
scroll to position [88, 0]
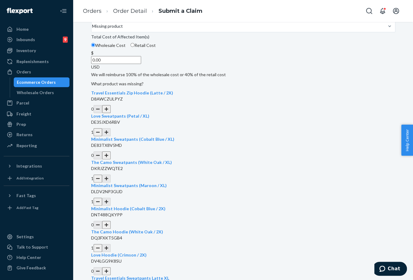
click at [141, 64] on input "0.00" at bounding box center [116, 60] width 50 height 8
type input "269.00"
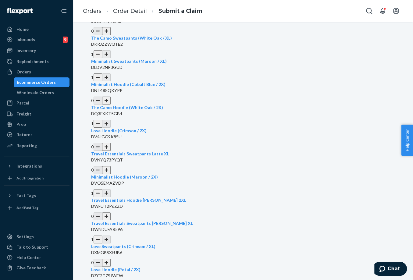
scroll to position [258, 0]
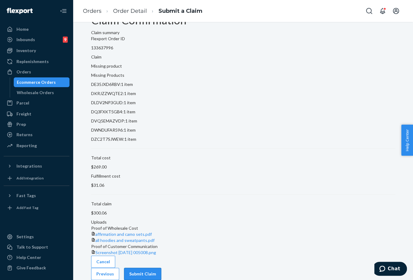
click at [161, 268] on button "Submit Claim" at bounding box center [142, 274] width 37 height 12
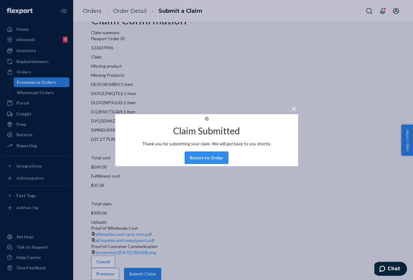
click at [202, 162] on button "Return to Order" at bounding box center [207, 157] width 44 height 12
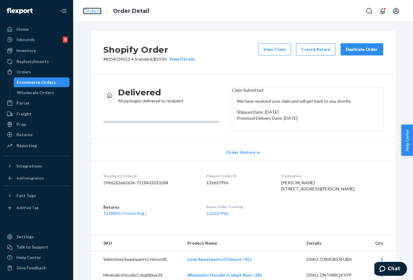
click at [89, 11] on link "Orders" at bounding box center [92, 11] width 19 height 7
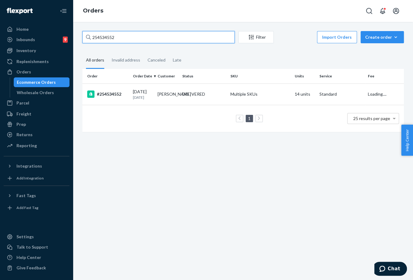
click at [102, 37] on input "254534552" at bounding box center [158, 37] width 152 height 12
paste input "311120"
type input "254311120"
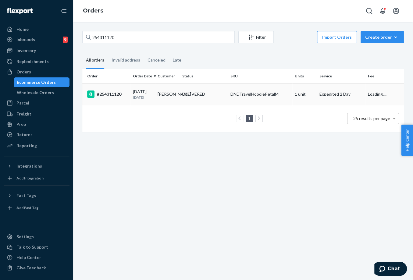
click at [128, 95] on td "#254311120" at bounding box center [106, 93] width 48 height 21
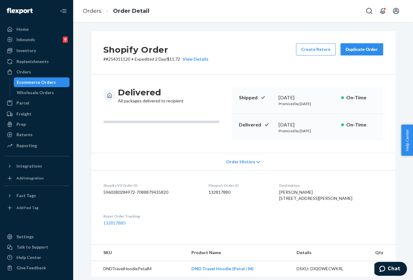
click at [348, 47] on div "Duplicate Order" at bounding box center [361, 49] width 32 height 6
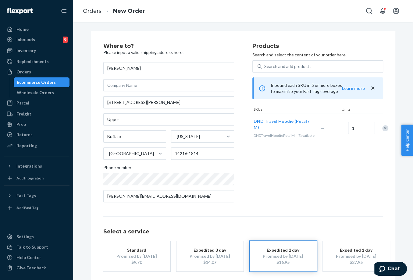
click at [140, 252] on div "Standard" at bounding box center [136, 250] width 49 height 6
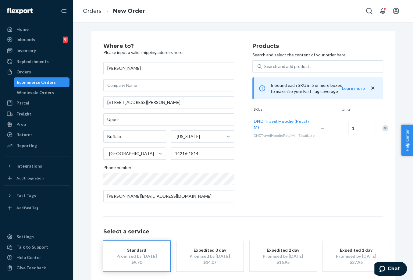
scroll to position [28, 0]
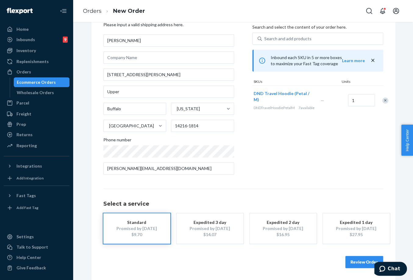
click at [357, 263] on button "Review Order" at bounding box center [364, 262] width 38 height 12
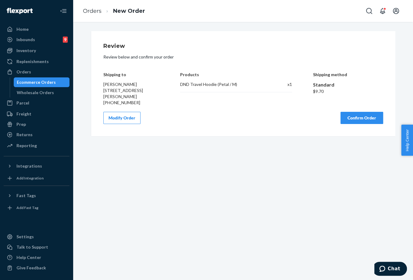
scroll to position [0, 0]
click at [347, 124] on button "Confirm Order" at bounding box center [361, 118] width 43 height 12
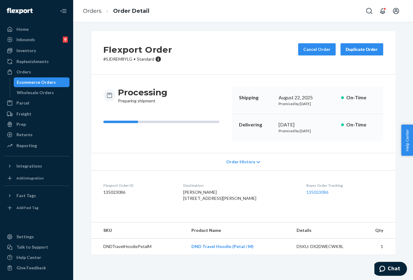
drag, startPoint x: 274, startPoint y: 124, endPoint x: 302, endPoint y: 123, distance: 28.3
click at [302, 123] on div "Delivering [DATE] Promised by [DATE] On-Time" at bounding box center [306, 127] width 151 height 27
copy div "[DATE]"
drag, startPoint x: 292, startPoint y: 185, endPoint x: 314, endPoint y: 194, distance: 23.6
click at [314, 194] on dl "Flexport Order ID 135023086 Destination [PERSON_NAME] [STREET_ADDRESS][PERSON_N…" at bounding box center [243, 193] width 304 height 46
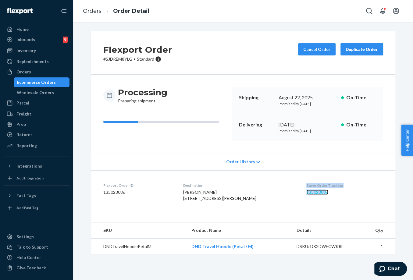
drag, startPoint x: 314, startPoint y: 194, endPoint x: 305, endPoint y: 191, distance: 9.1
click at [306, 191] on link "135023086" at bounding box center [317, 191] width 22 height 5
click at [87, 13] on link "Orders" at bounding box center [92, 11] width 19 height 7
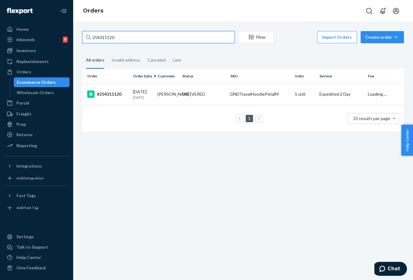
click at [112, 36] on input "254311120" at bounding box center [158, 37] width 152 height 12
click at [112, 39] on input "254311120" at bounding box center [158, 37] width 152 height 12
paste input "260566"
type input "254260566"
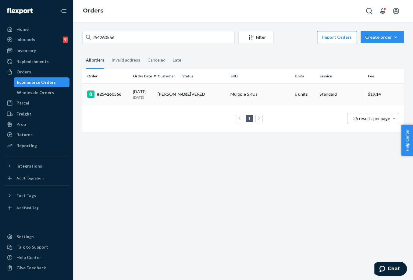
click at [105, 94] on div "#254260566" at bounding box center [107, 93] width 41 height 7
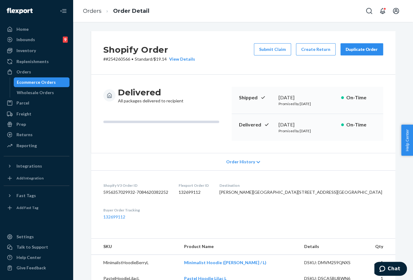
click at [349, 49] on div "Duplicate Order" at bounding box center [361, 49] width 32 height 6
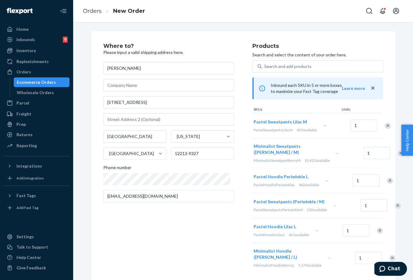
click at [384, 127] on div "Remove Item" at bounding box center [387, 126] width 6 height 6
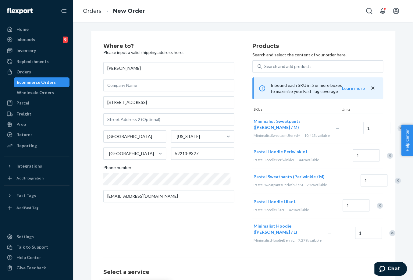
click at [397, 130] on div "Remove Item" at bounding box center [400, 128] width 6 height 6
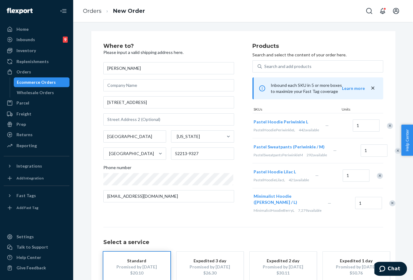
click at [394, 154] on div "Remove Item" at bounding box center [397, 151] width 6 height 6
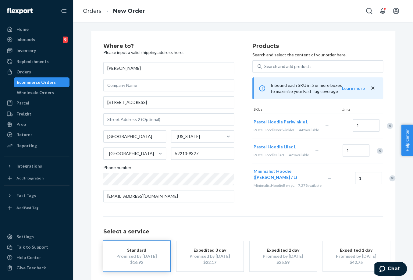
click at [375, 159] on div at bounding box center [375, 150] width 15 height 16
click at [376, 154] on div "Remove Item" at bounding box center [379, 151] width 6 height 6
click at [389, 156] on div "Remove Item" at bounding box center [392, 153] width 6 height 6
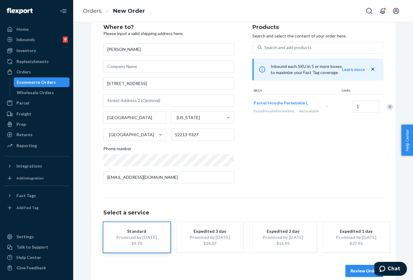
scroll to position [28, 0]
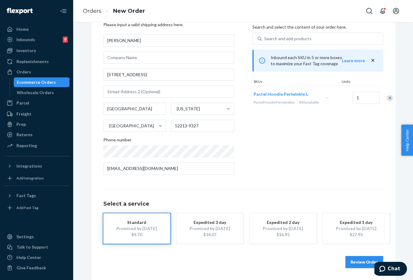
click at [355, 259] on button "Review Order" at bounding box center [364, 262] width 38 height 12
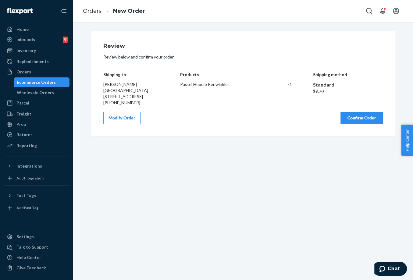
scroll to position [0, 0]
click at [355, 119] on button "Confirm Order" at bounding box center [361, 118] width 43 height 12
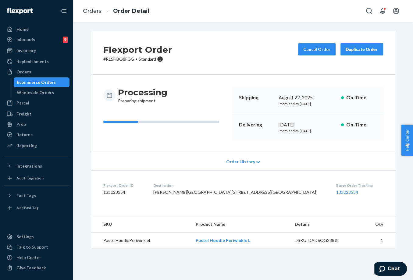
drag, startPoint x: 270, startPoint y: 123, endPoint x: 307, endPoint y: 169, distance: 59.1
click at [302, 121] on div "Delivering [DATE] Promised by [DATE] On-Time" at bounding box center [306, 127] width 151 height 27
copy div "[DATE]"
click at [336, 187] on dt "Buyer Order Tracking" at bounding box center [359, 185] width 47 height 5
click at [336, 192] on link "135023554" at bounding box center [347, 191] width 22 height 5
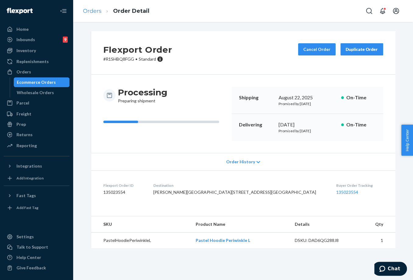
drag, startPoint x: 108, startPoint y: 13, endPoint x: 92, endPoint y: 11, distance: 16.2
click at [108, 13] on li "Order Detail" at bounding box center [125, 11] width 48 height 8
click at [92, 11] on link "Orders" at bounding box center [92, 11] width 19 height 7
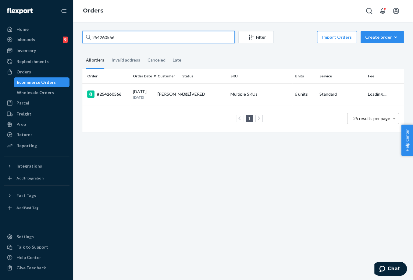
click at [106, 36] on input "254260566" at bounding box center [158, 37] width 152 height 12
paste input "1623082"
type input "251623082"
click at [128, 87] on td "#251623082" at bounding box center [106, 93] width 48 height 21
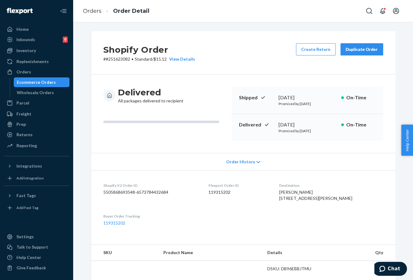
click at [367, 42] on div "Shopify Order # #251623082 • Standard / $15.12 View Details Create Return Dupli…" at bounding box center [243, 53] width 304 height 44
drag, startPoint x: 365, startPoint y: 45, endPoint x: 361, endPoint y: 46, distance: 4.1
click at [365, 45] on button "Duplicate Order" at bounding box center [361, 49] width 43 height 12
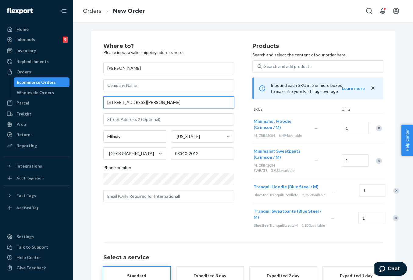
drag, startPoint x: 148, startPoint y: 102, endPoint x: 98, endPoint y: 103, distance: 49.3
click at [98, 103] on div "Where to? Please input a valid shipping address here. [PERSON_NAME] [STREET_ADD…" at bounding box center [243, 182] width 304 height 302
paste input "[PERSON_NAME][STREET_ADDRESS]"
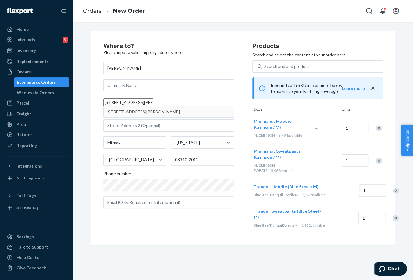
type input "[STREET_ADDRESS][PERSON_NAME]"
type input "[PERSON_NAME] River"
type input "08340"
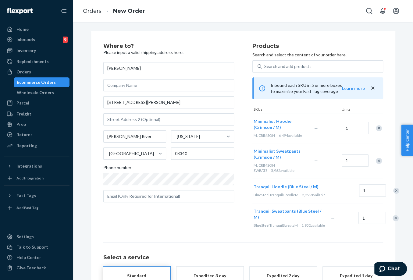
click at [375, 127] on div "Remove Item" at bounding box center [378, 128] width 6 height 6
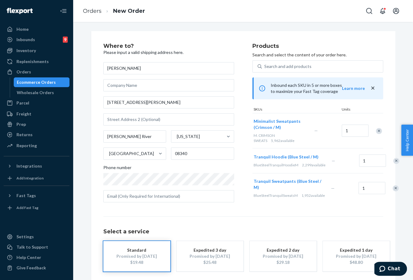
click at [393, 164] on div "Remove Item" at bounding box center [396, 161] width 6 height 6
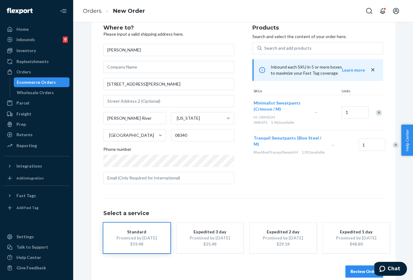
scroll to position [28, 0]
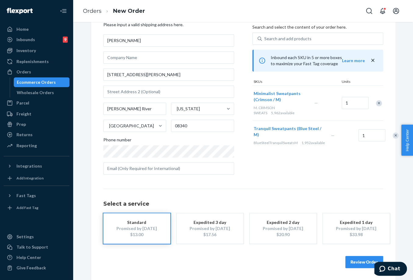
click at [357, 264] on button "Review Order" at bounding box center [364, 262] width 38 height 12
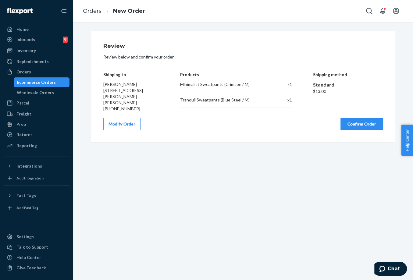
click at [359, 123] on button "Confirm Order" at bounding box center [361, 124] width 43 height 12
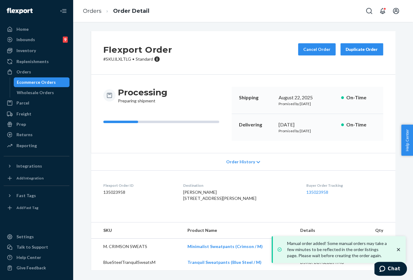
drag, startPoint x: 277, startPoint y: 123, endPoint x: 297, endPoint y: 121, distance: 19.9
click at [297, 121] on div "[DATE]" at bounding box center [307, 124] width 58 height 7
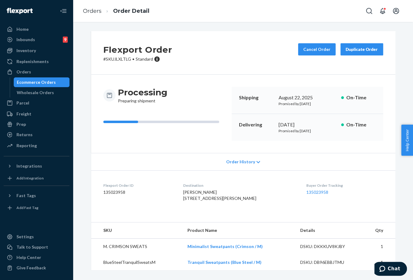
drag, startPoint x: 297, startPoint y: 121, endPoint x: 272, endPoint y: 124, distance: 24.5
click at [271, 124] on div "Delivering [DATE] Promised by [DATE] On-Time" at bounding box center [306, 127] width 151 height 27
drag, startPoint x: 273, startPoint y: 124, endPoint x: 302, endPoint y: 123, distance: 29.5
click at [302, 123] on div "Delivering [DATE] Promised by [DATE] On-Time" at bounding box center [306, 127] width 151 height 27
copy div "[DATE]"
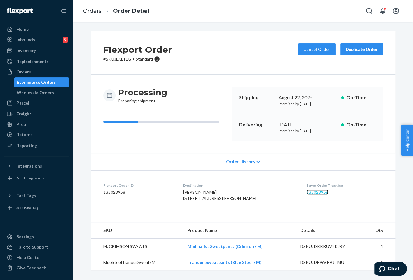
click at [311, 192] on link "135023958" at bounding box center [317, 191] width 22 height 5
click at [88, 10] on link "Orders" at bounding box center [92, 11] width 19 height 7
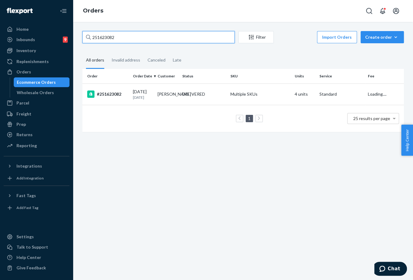
click at [107, 39] on input "251623082" at bounding box center [158, 37] width 152 height 12
paste input "3691073"
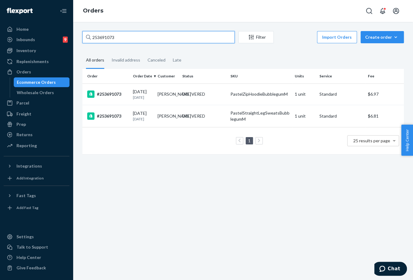
type input "253691073"
click at [179, 200] on div "253691073 Filter Import Orders Create order Ecommerce order Removal order All o…" at bounding box center [243, 151] width 340 height 258
click at [169, 122] on td "[PERSON_NAME]" at bounding box center [167, 116] width 25 height 22
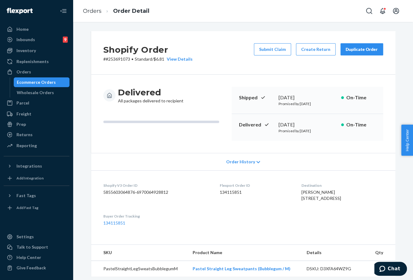
click at [372, 51] on div "Duplicate Order" at bounding box center [361, 49] width 32 height 6
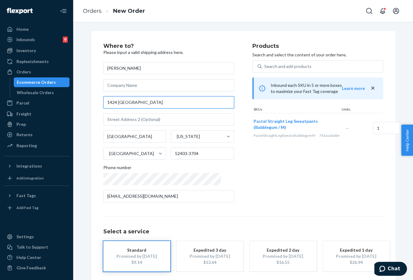
drag, startPoint x: 137, startPoint y: 101, endPoint x: 100, endPoint y: 102, distance: 37.5
click at [103, 102] on input "1424 [GEOGRAPHIC_DATA]" at bounding box center [168, 102] width 131 height 12
paste input ", [GEOGRAPHIC_DATA]"
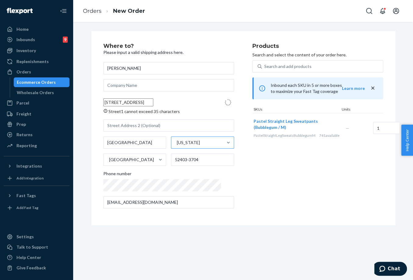
type input "1424 [GEOGRAPHIC_DATA]"
type input "52403"
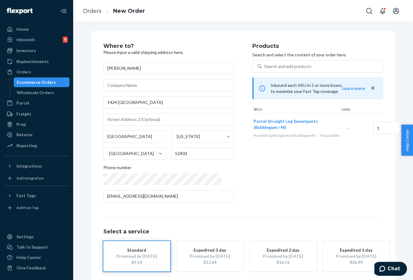
drag, startPoint x: 264, startPoint y: 223, endPoint x: 259, endPoint y: 220, distance: 5.6
click at [264, 223] on div "Select a service Standard Promised by [DATE] $9.14 Expedited 3 day Promised by …" at bounding box center [243, 243] width 280 height 55
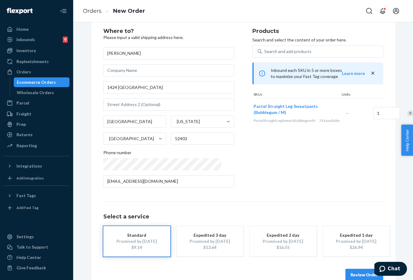
scroll to position [28, 0]
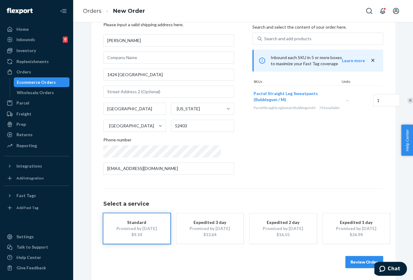
click at [353, 258] on button "Review Order" at bounding box center [364, 262] width 38 height 12
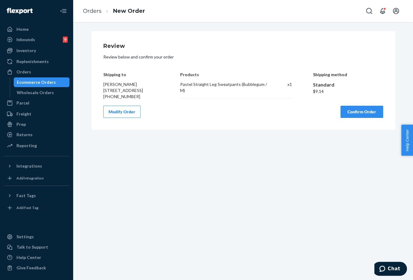
click at [350, 116] on button "Confirm Order" at bounding box center [361, 112] width 43 height 12
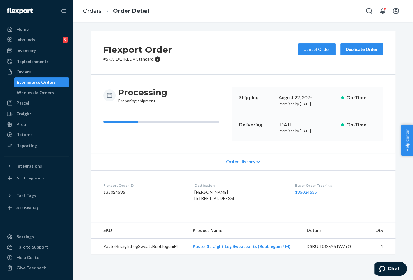
drag, startPoint x: 280, startPoint y: 122, endPoint x: 302, endPoint y: 123, distance: 21.7
click at [302, 123] on div "Delivering [DATE] Promised by [DATE] On-Time" at bounding box center [306, 127] width 151 height 27
copy div "[DATE]"
click at [302, 192] on link "135024535" at bounding box center [306, 191] width 22 height 5
